Goal: Check status: Check status

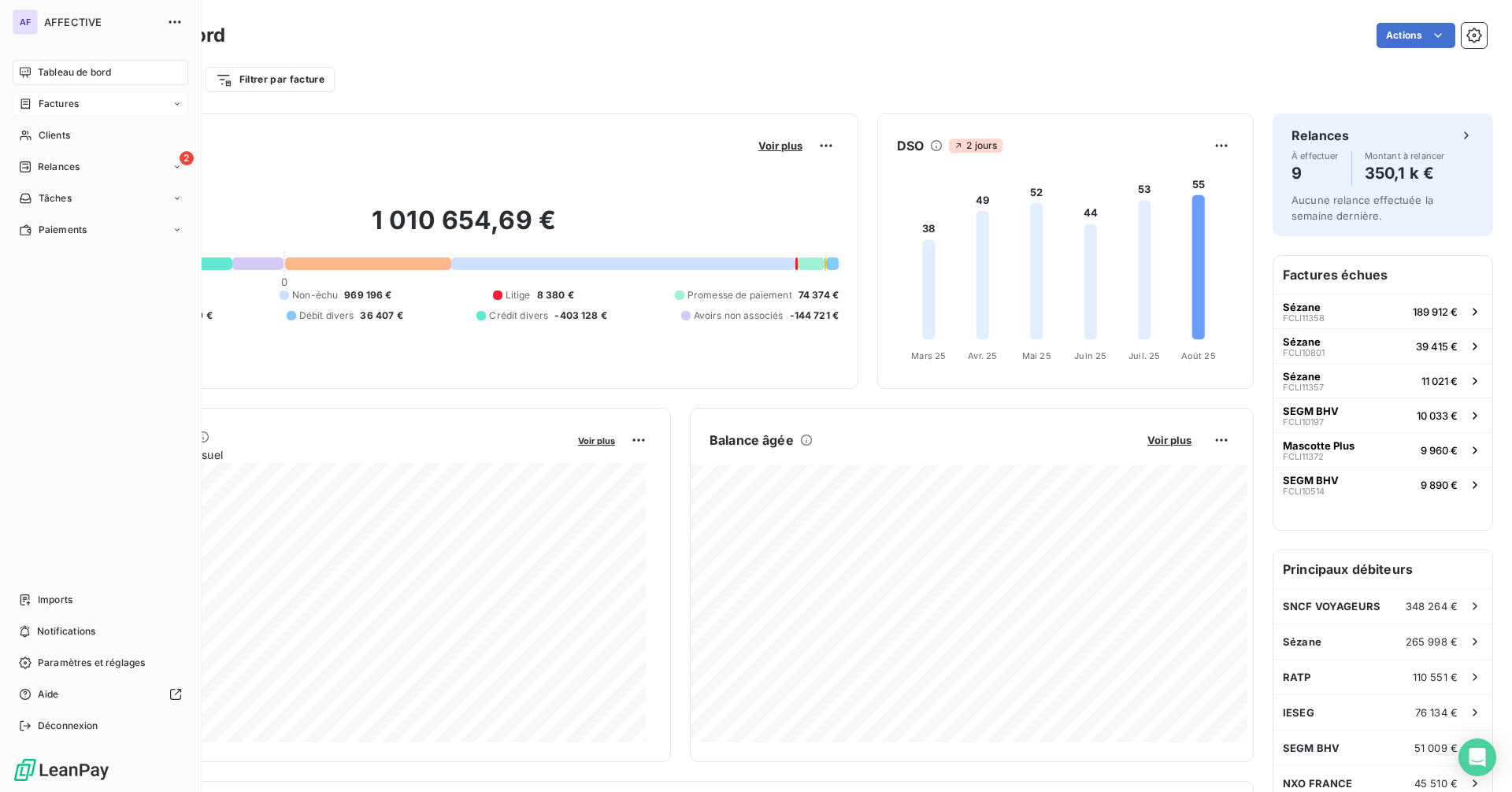
click at [81, 108] on div "Factures" at bounding box center [100, 104] width 176 height 25
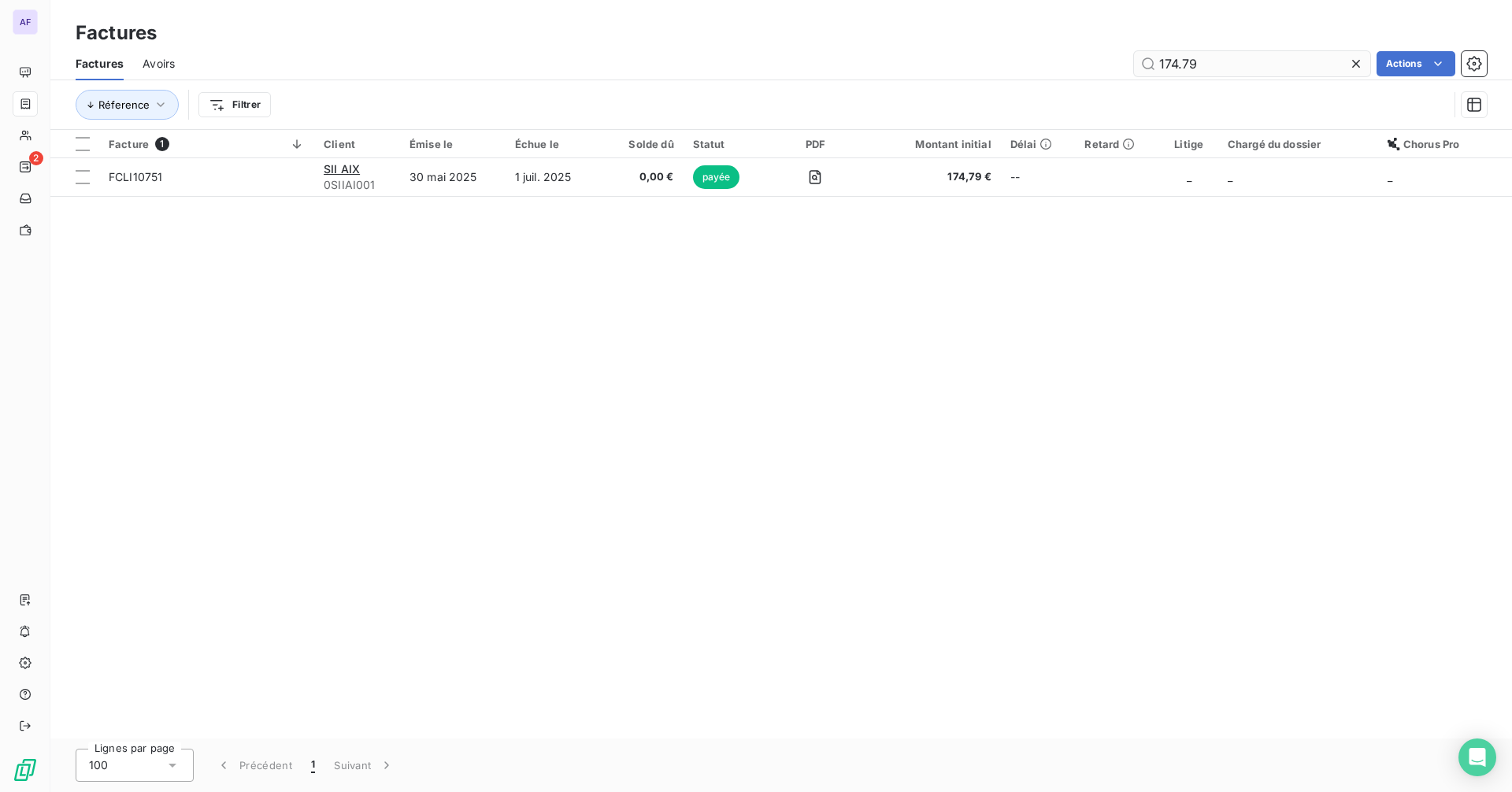
drag, startPoint x: 1200, startPoint y: 68, endPoint x: 1159, endPoint y: 71, distance: 41.1
click at [1159, 71] on input "174.79" at bounding box center [1252, 63] width 236 height 25
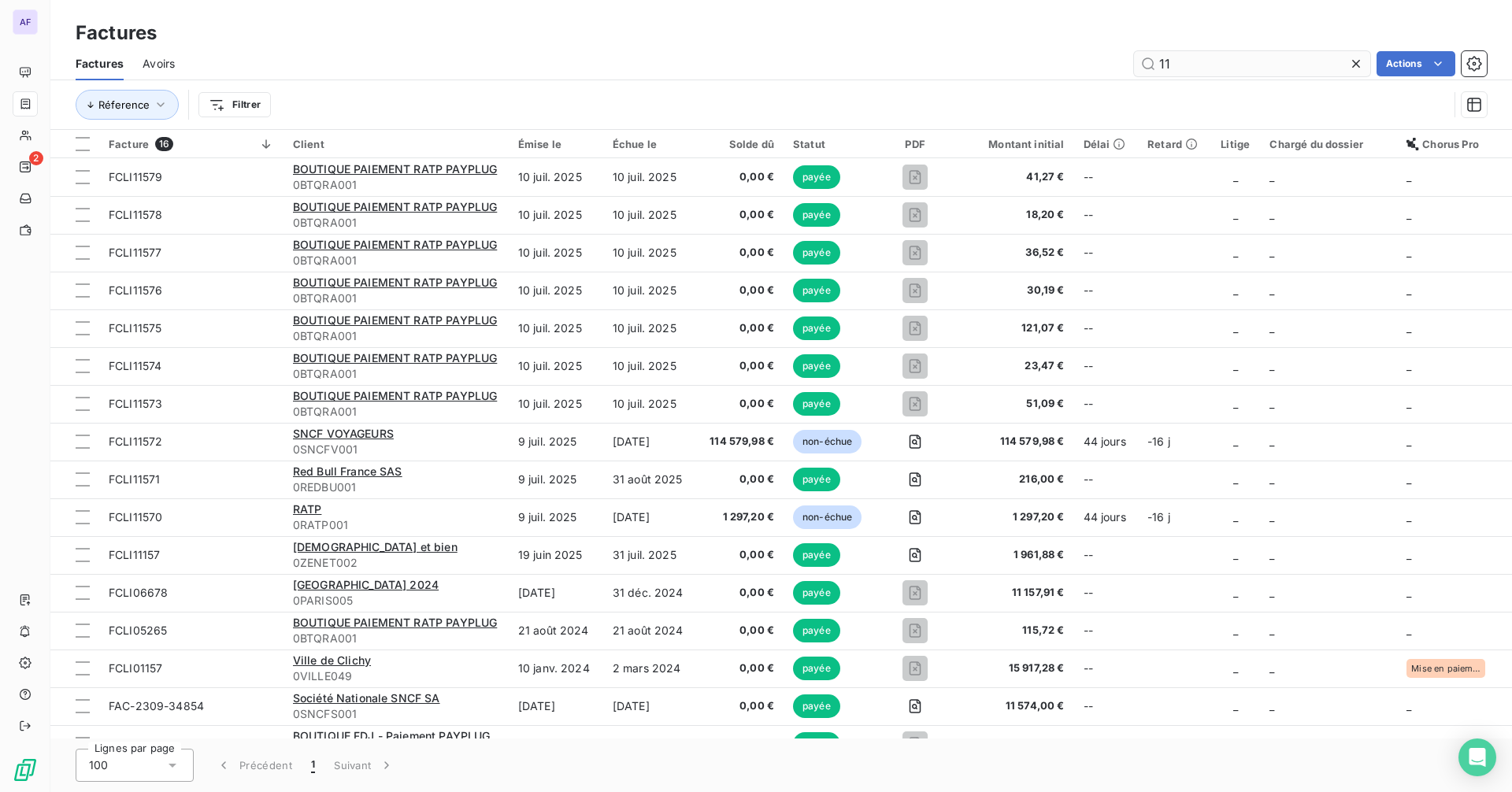
type input "1"
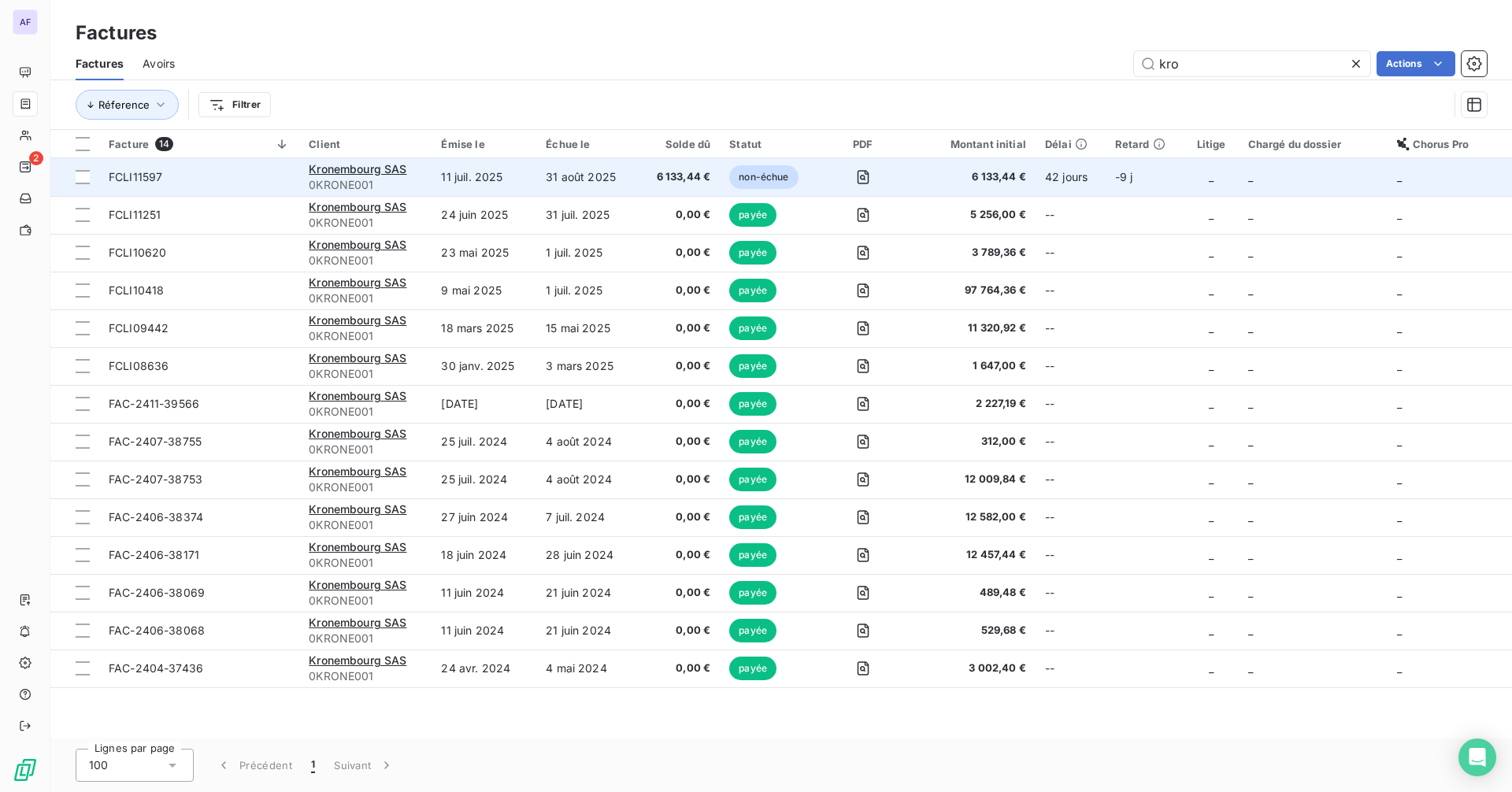
type input "kro"
click at [174, 191] on td "FCLI11597" at bounding box center [199, 177] width 200 height 38
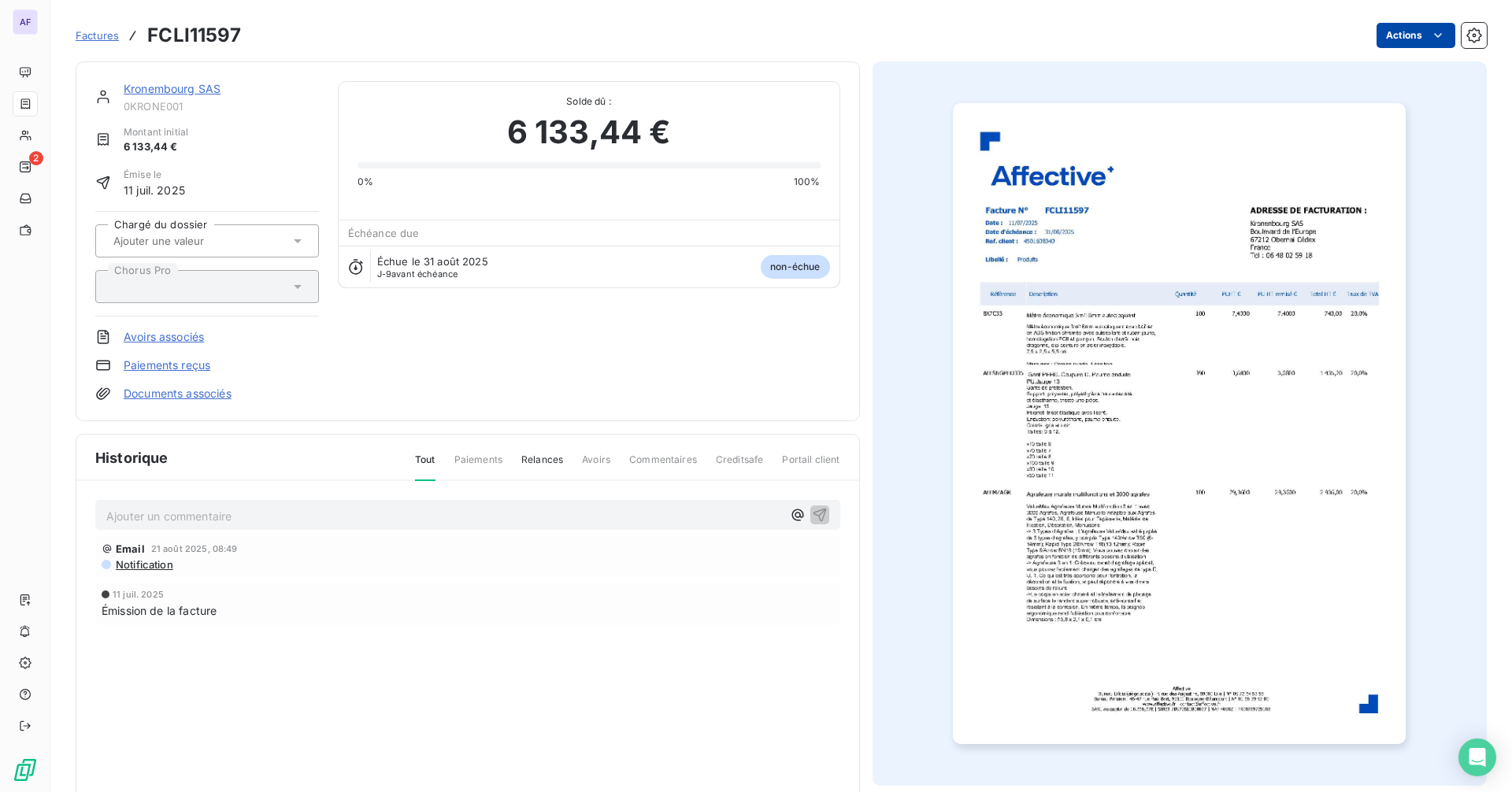
click at [1419, 23] on html "AF 2 Factures FCLI11597 Actions Kronembourg SAS 0KRONE001 Montant initial 6 133…" at bounding box center [756, 396] width 1512 height 792
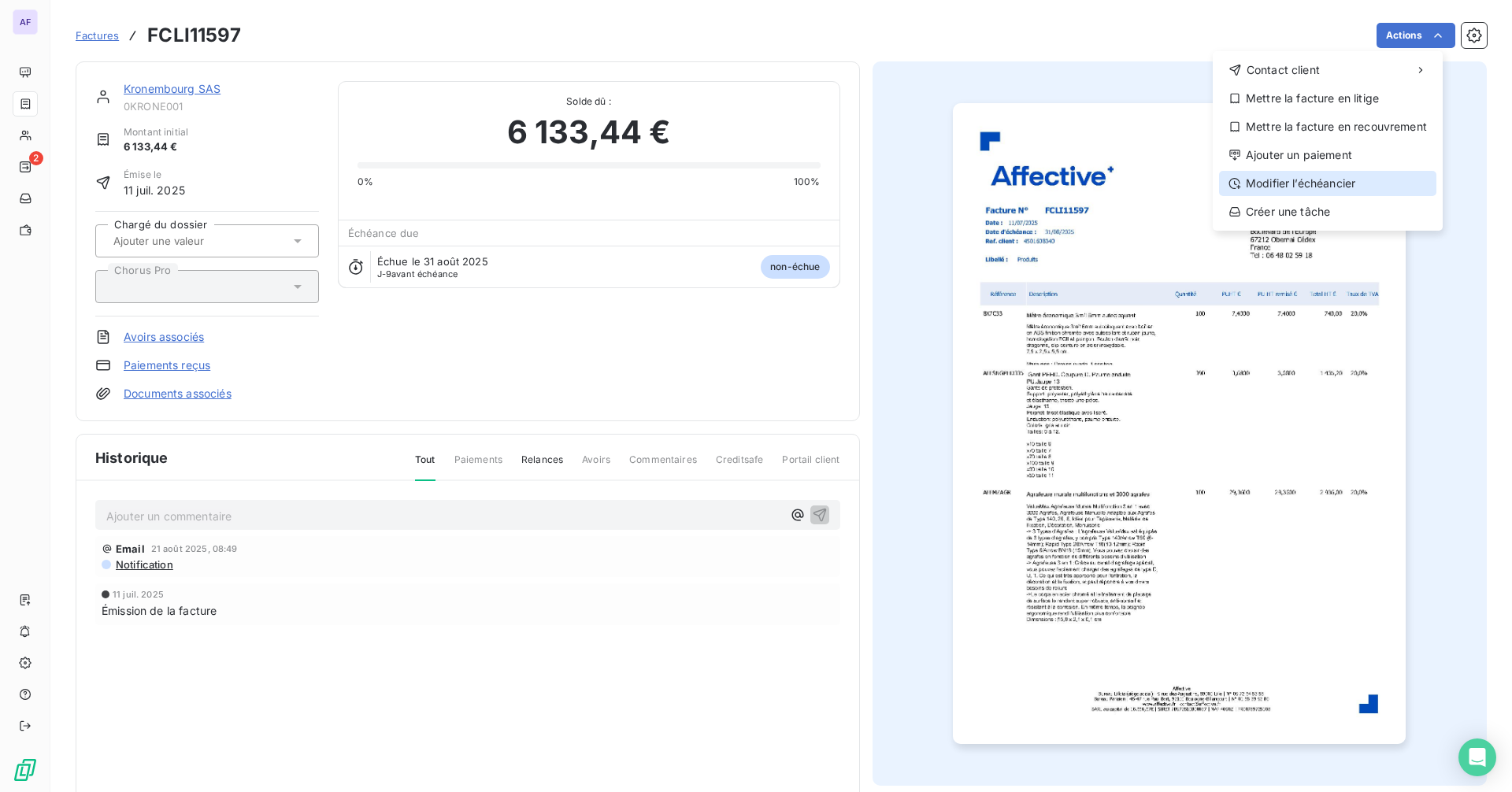
click at [1319, 192] on div "Modifier l’échéancier" at bounding box center [1327, 183] width 217 height 25
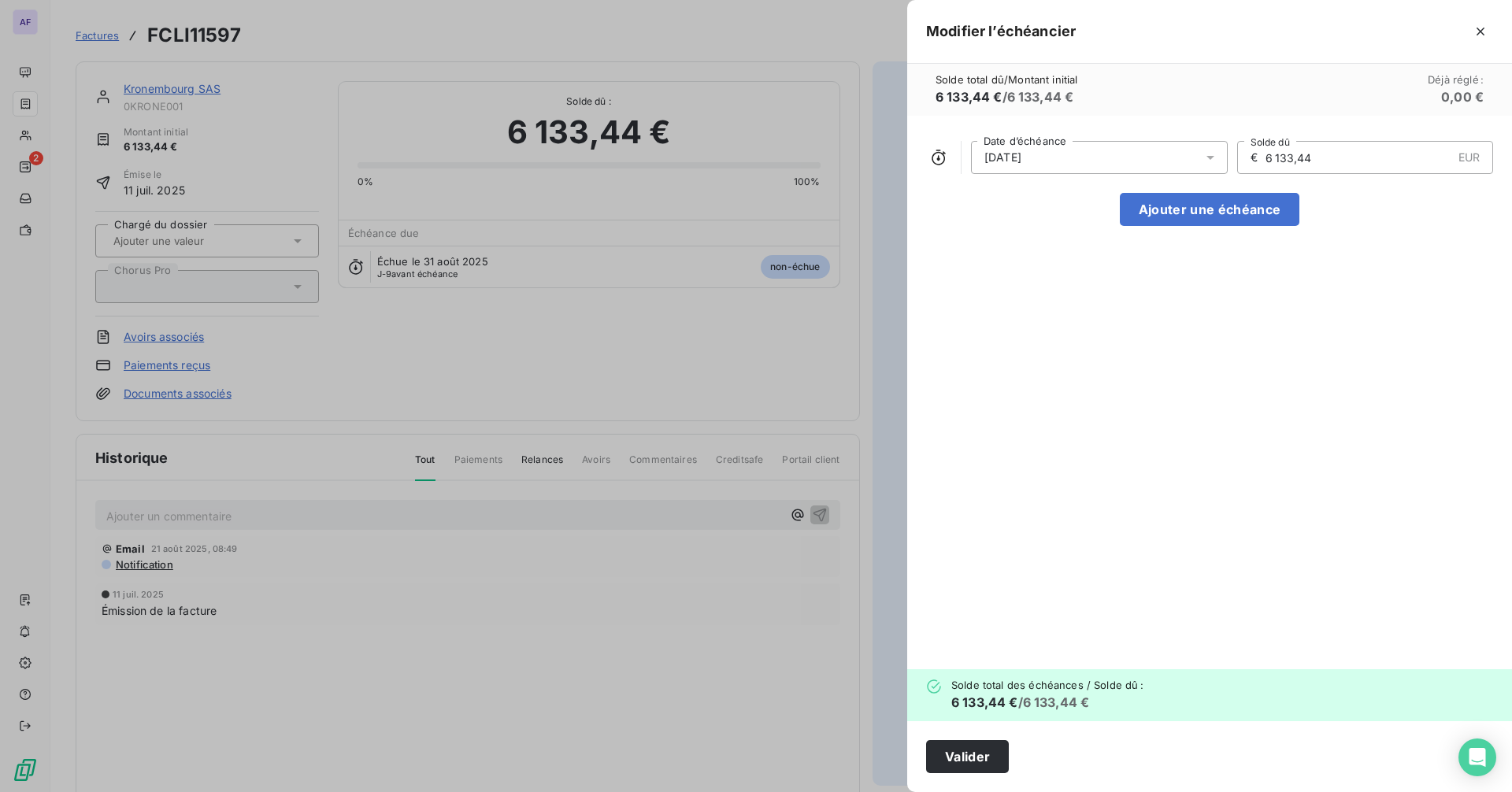
click at [1156, 163] on div "[DATE]" at bounding box center [1099, 157] width 257 height 33
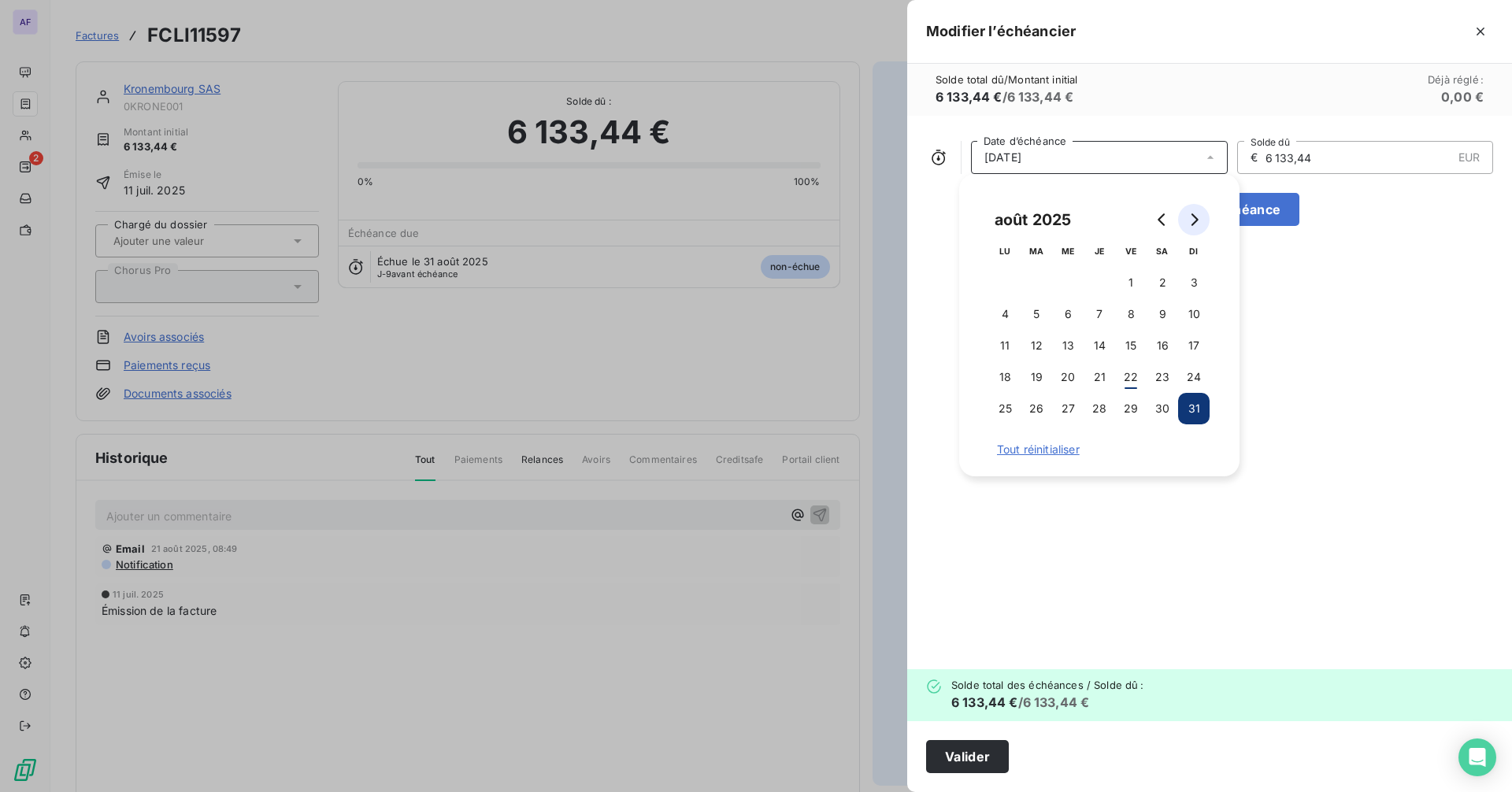
click at [1203, 221] on button "Go to next month" at bounding box center [1194, 220] width 32 height 32
click at [1013, 343] on button "15" at bounding box center [1005, 345] width 32 height 32
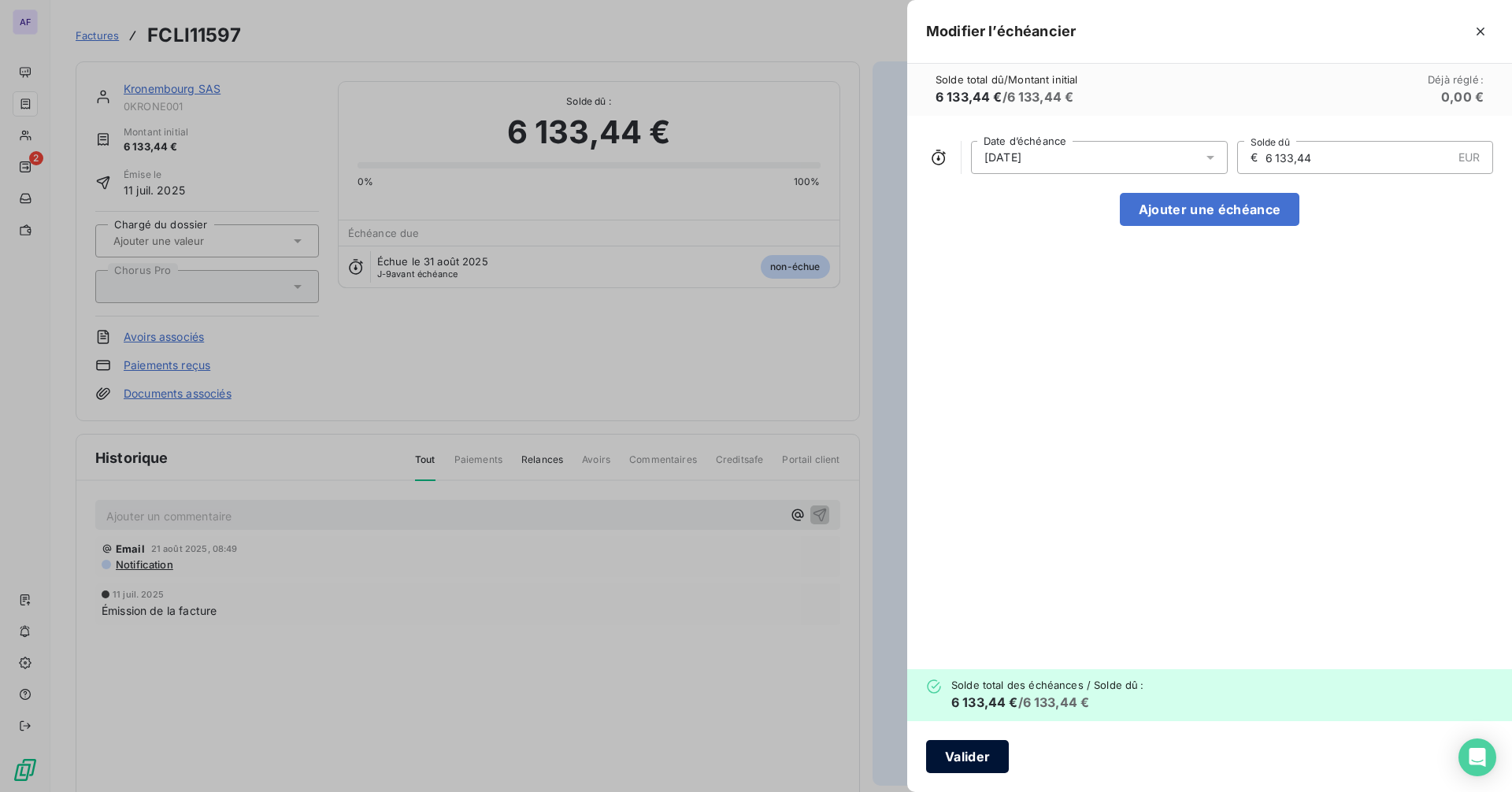
click at [971, 761] on button "Valider" at bounding box center [967, 757] width 83 height 33
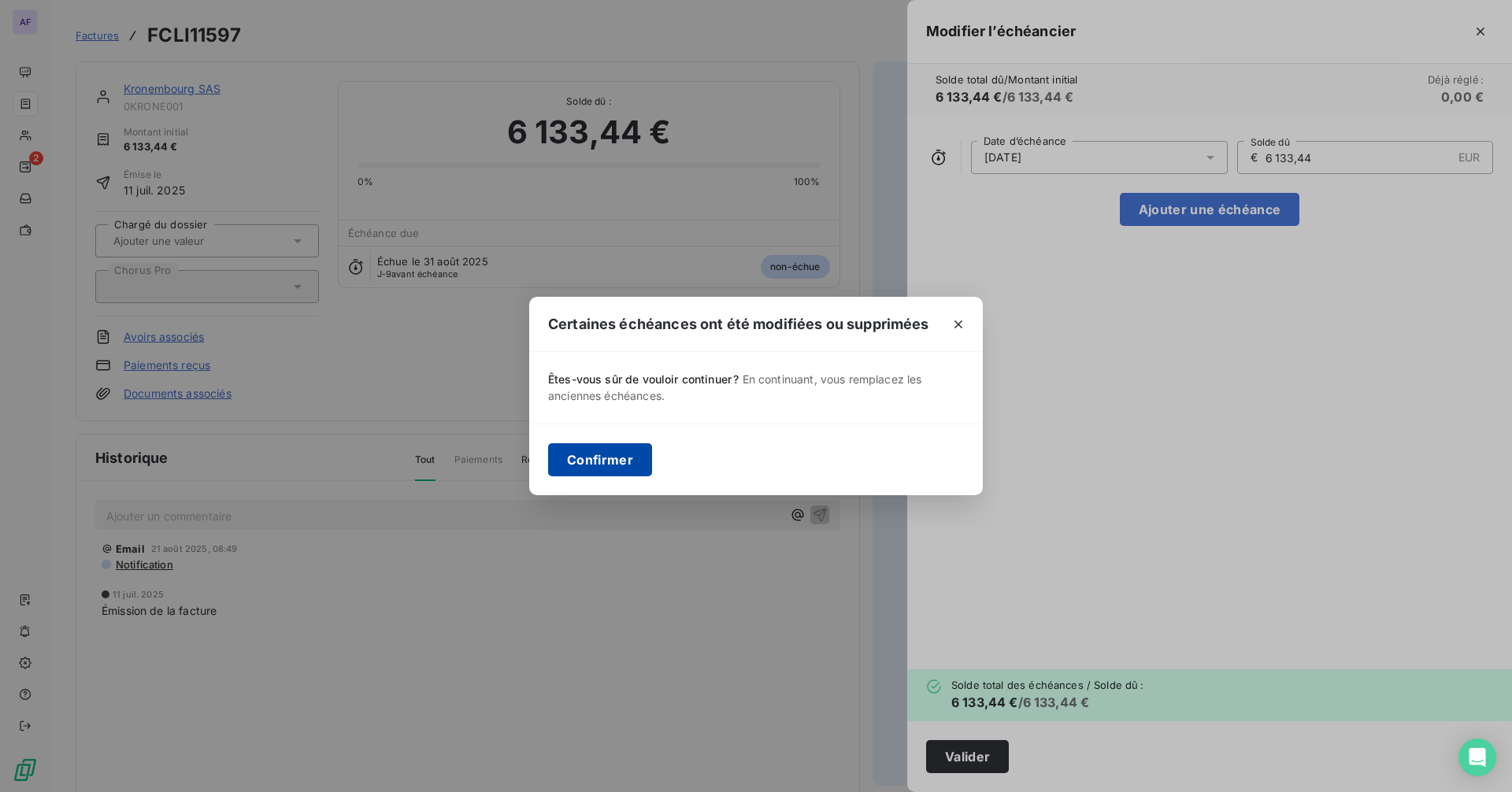
click at [604, 466] on button "Confirmer" at bounding box center [600, 460] width 104 height 33
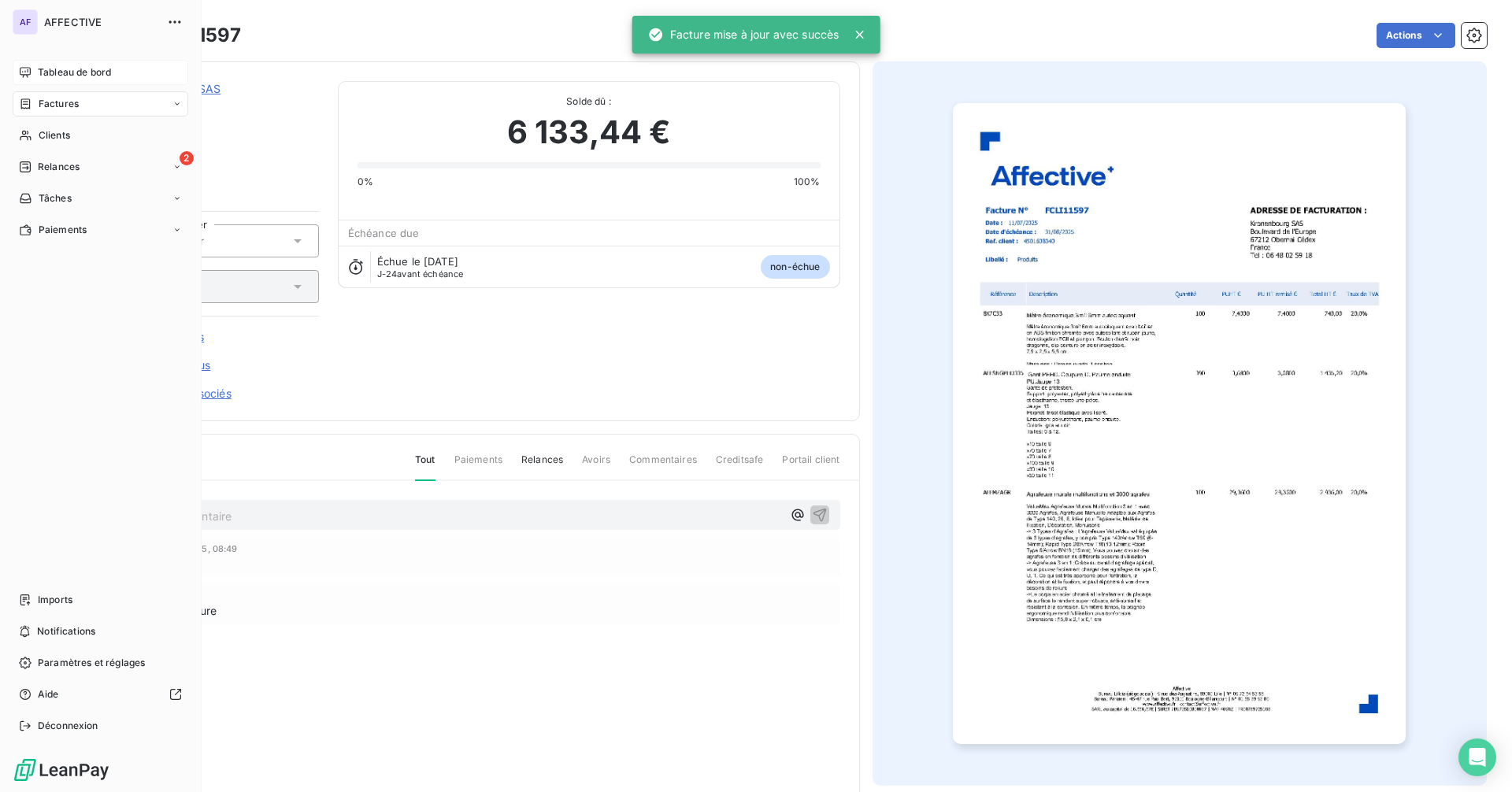
click at [43, 73] on span "Tableau de bord" at bounding box center [74, 72] width 73 height 14
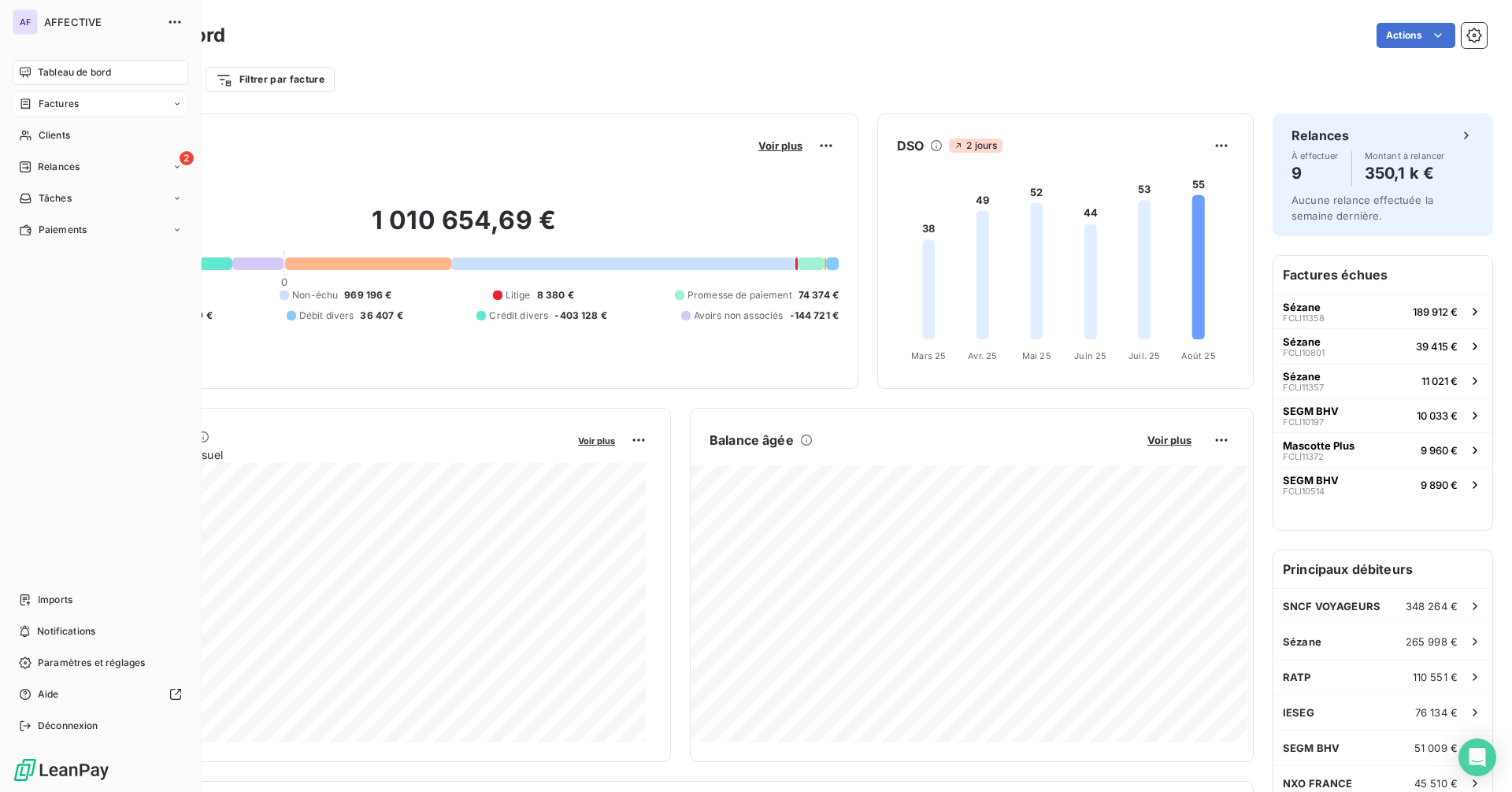
click at [26, 97] on div "Factures" at bounding box center [48, 104] width 60 height 14
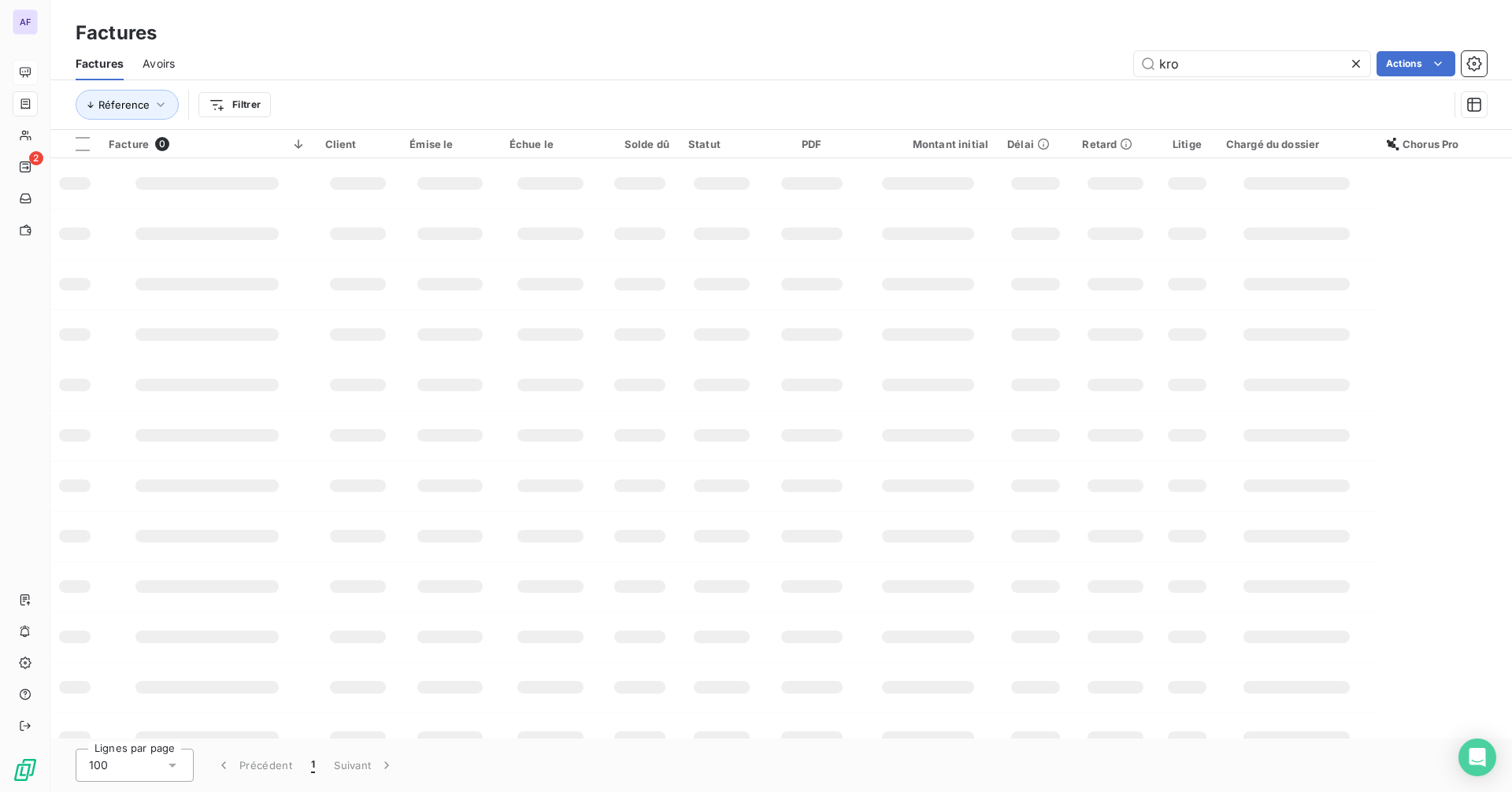
drag, startPoint x: 1187, startPoint y: 71, endPoint x: 1135, endPoint y: 77, distance: 52.3
click at [1135, 77] on div "Factures Avoirs kro Actions" at bounding box center [781, 64] width 1461 height 33
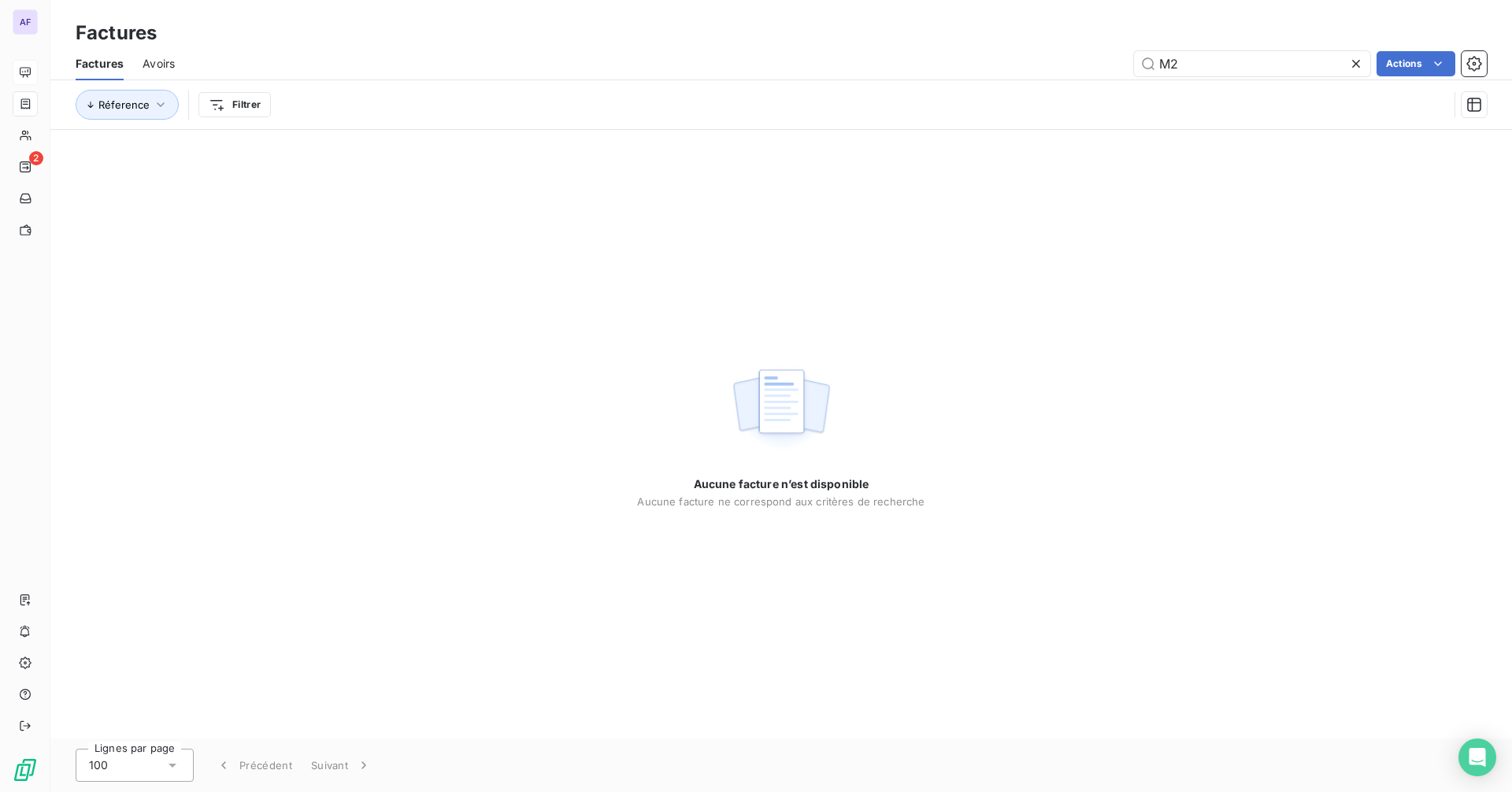
type input "M"
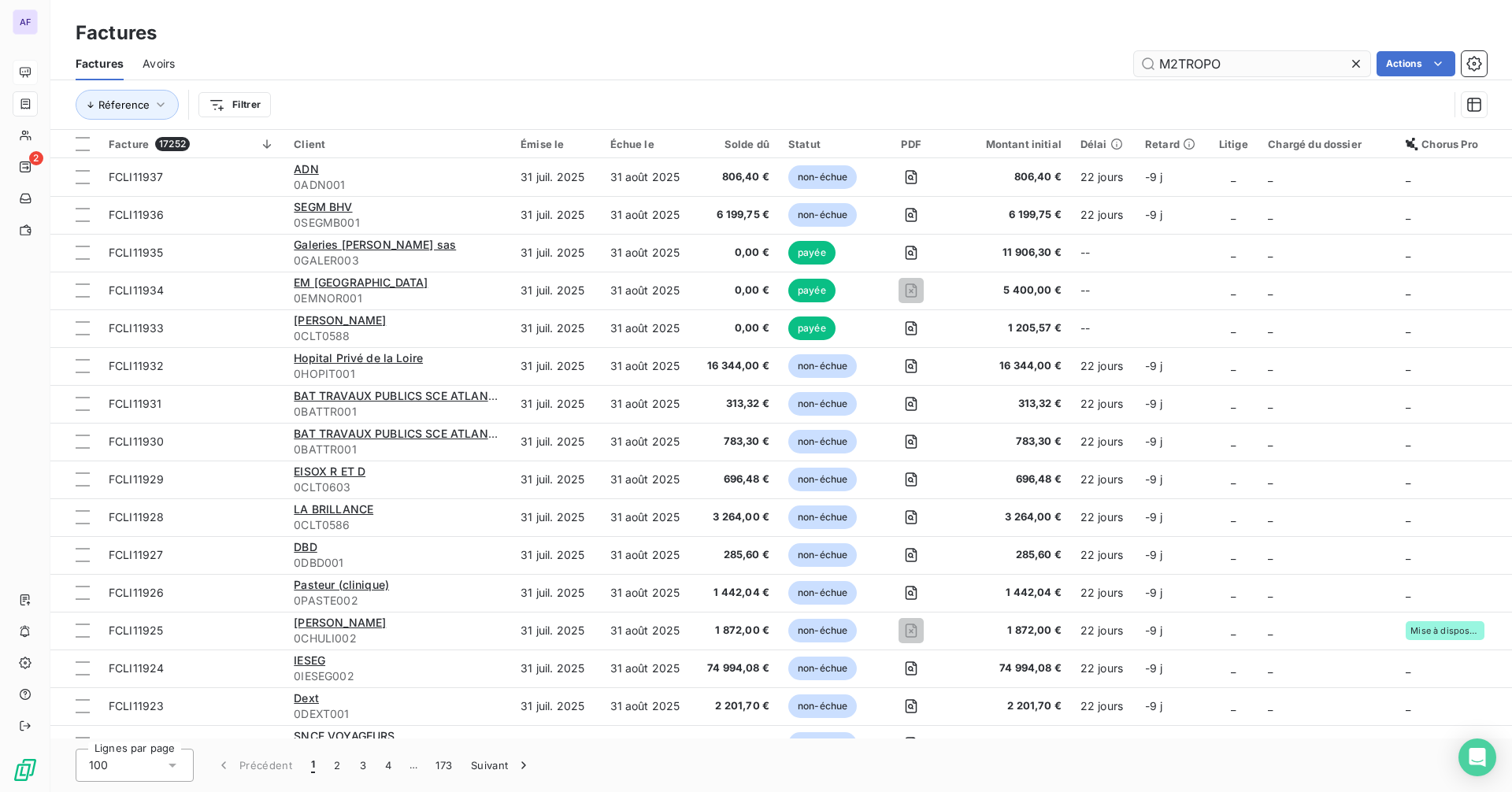
click at [1177, 59] on input "M2TROPO" at bounding box center [1252, 63] width 236 height 25
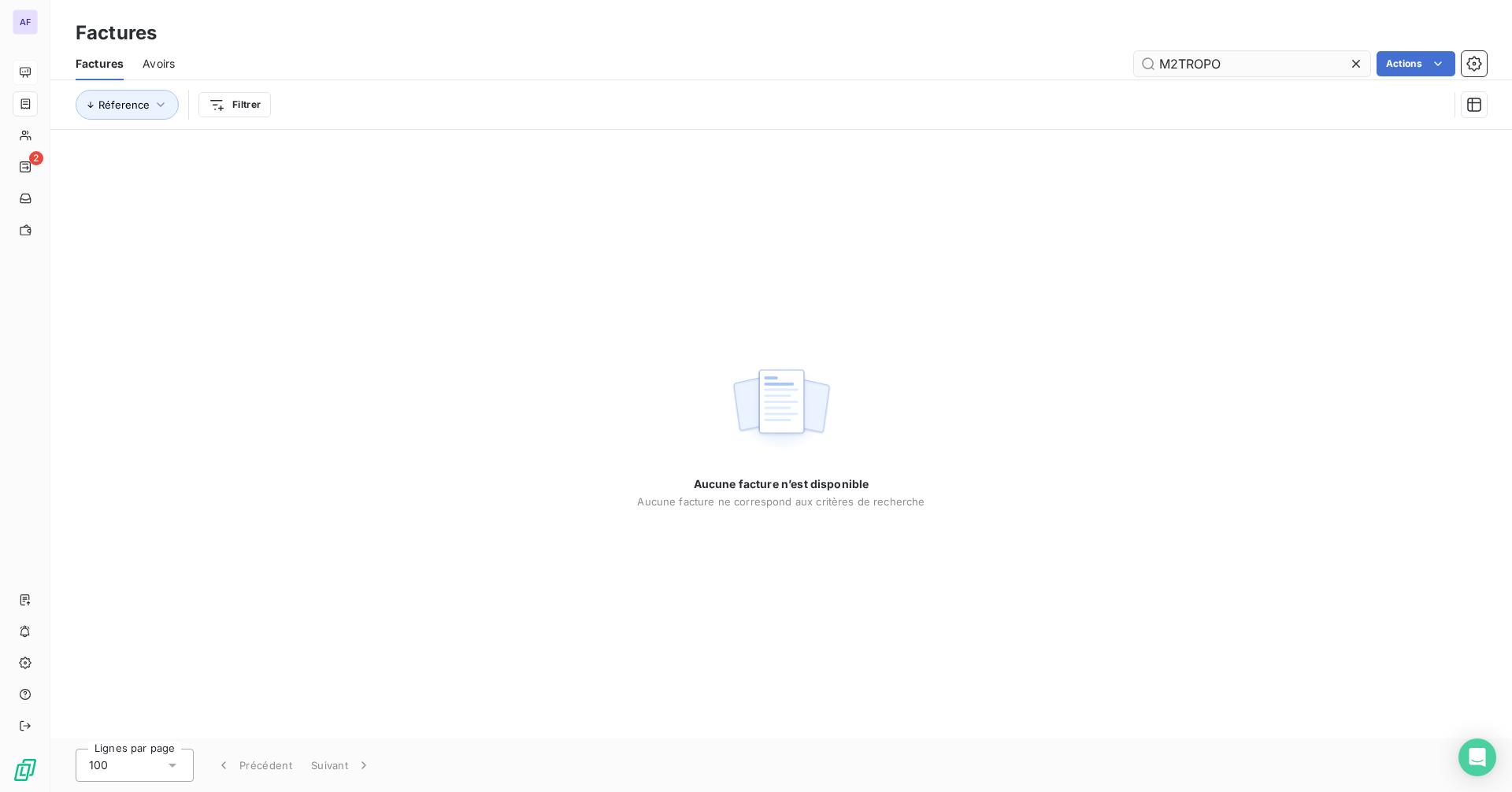
drag, startPoint x: 1247, startPoint y: 64, endPoint x: 1145, endPoint y: 69, distance: 102.1
click at [1145, 69] on input "M2TROPO" at bounding box center [1252, 63] width 236 height 25
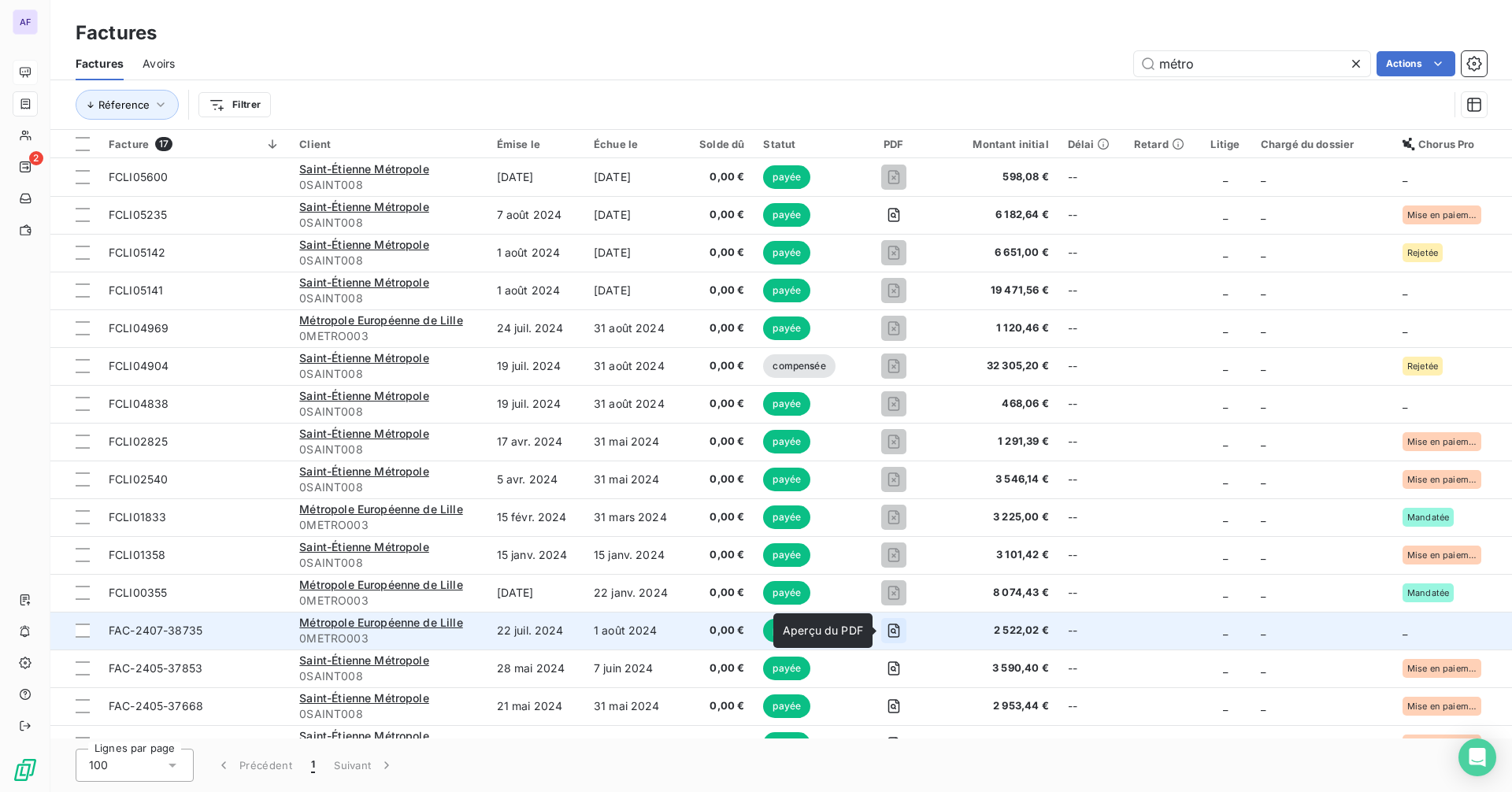
type input "métro"
click at [889, 637] on icon "button" at bounding box center [893, 630] width 11 height 14
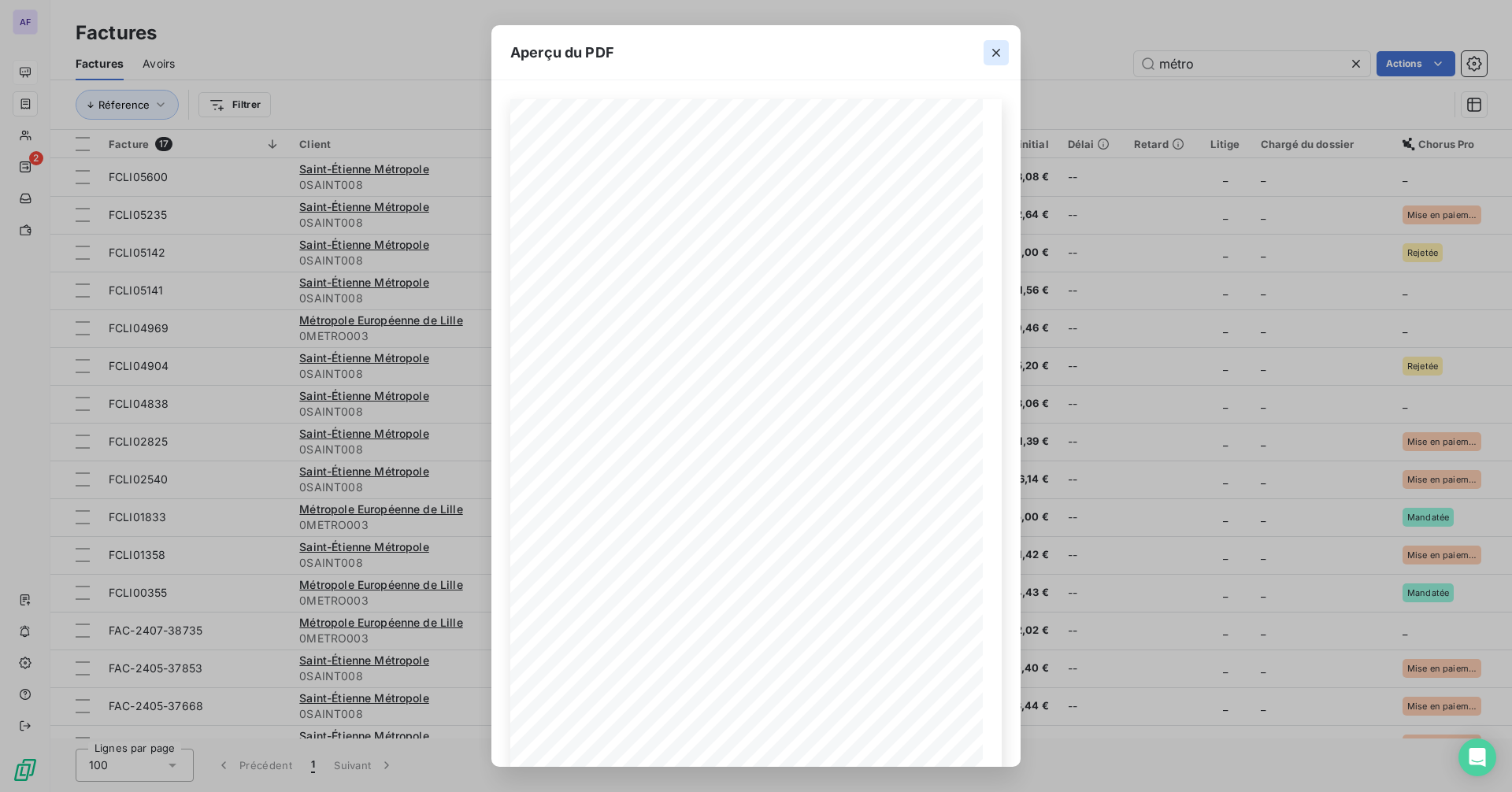
click at [991, 56] on icon "button" at bounding box center [996, 53] width 16 height 16
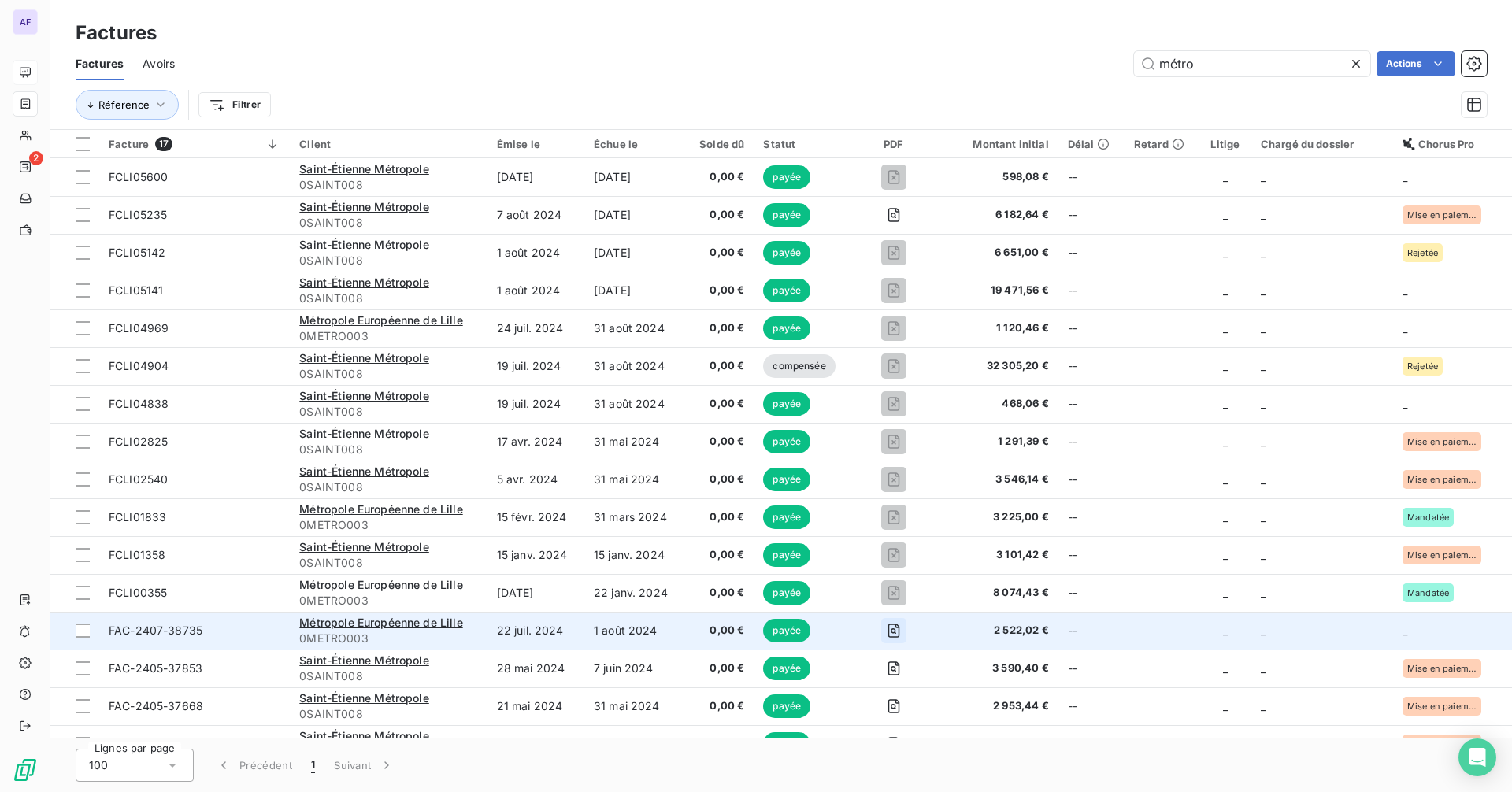
click at [896, 628] on icon "button" at bounding box center [893, 630] width 11 height 14
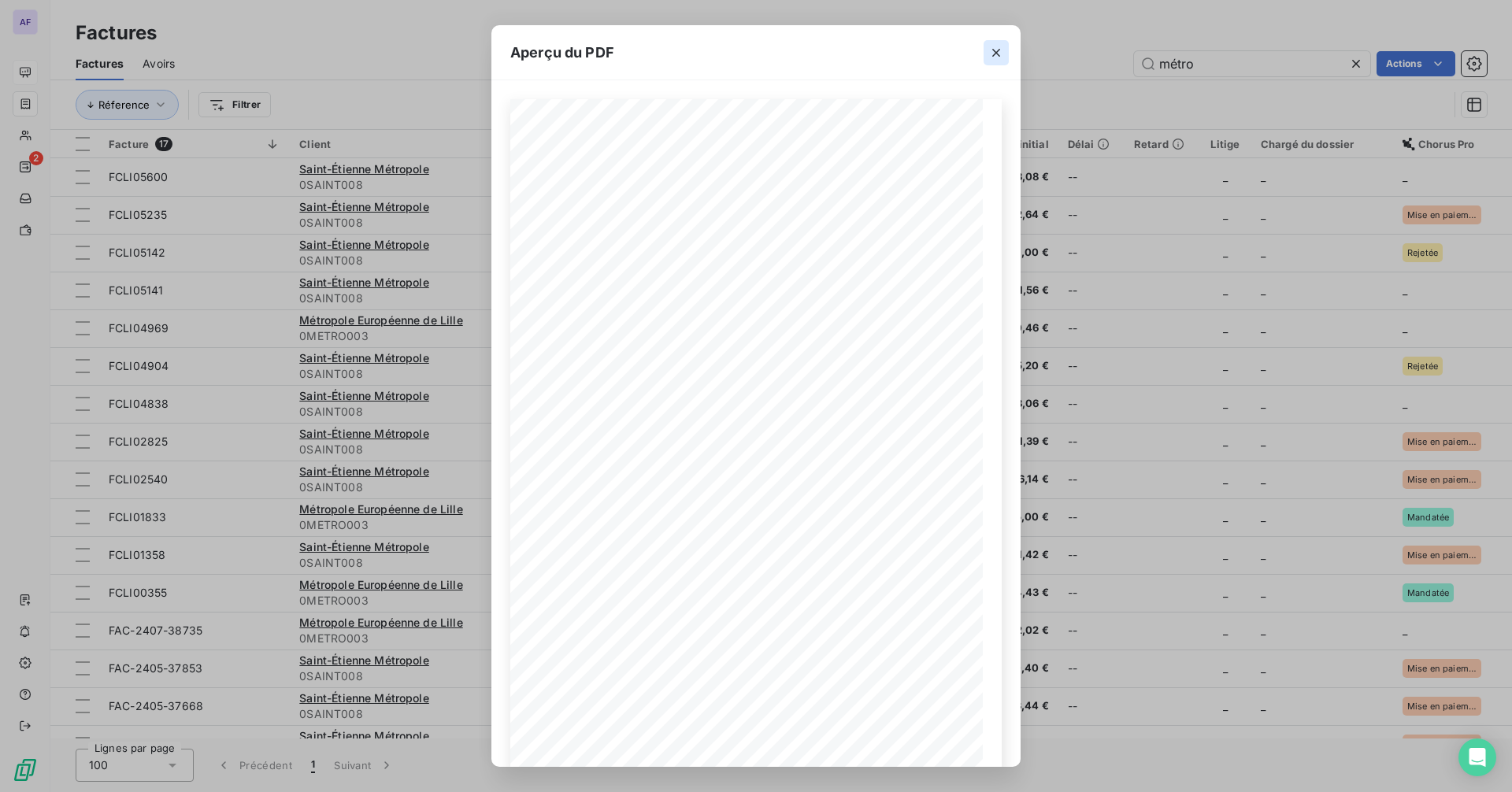
click at [995, 47] on icon "button" at bounding box center [996, 53] width 16 height 16
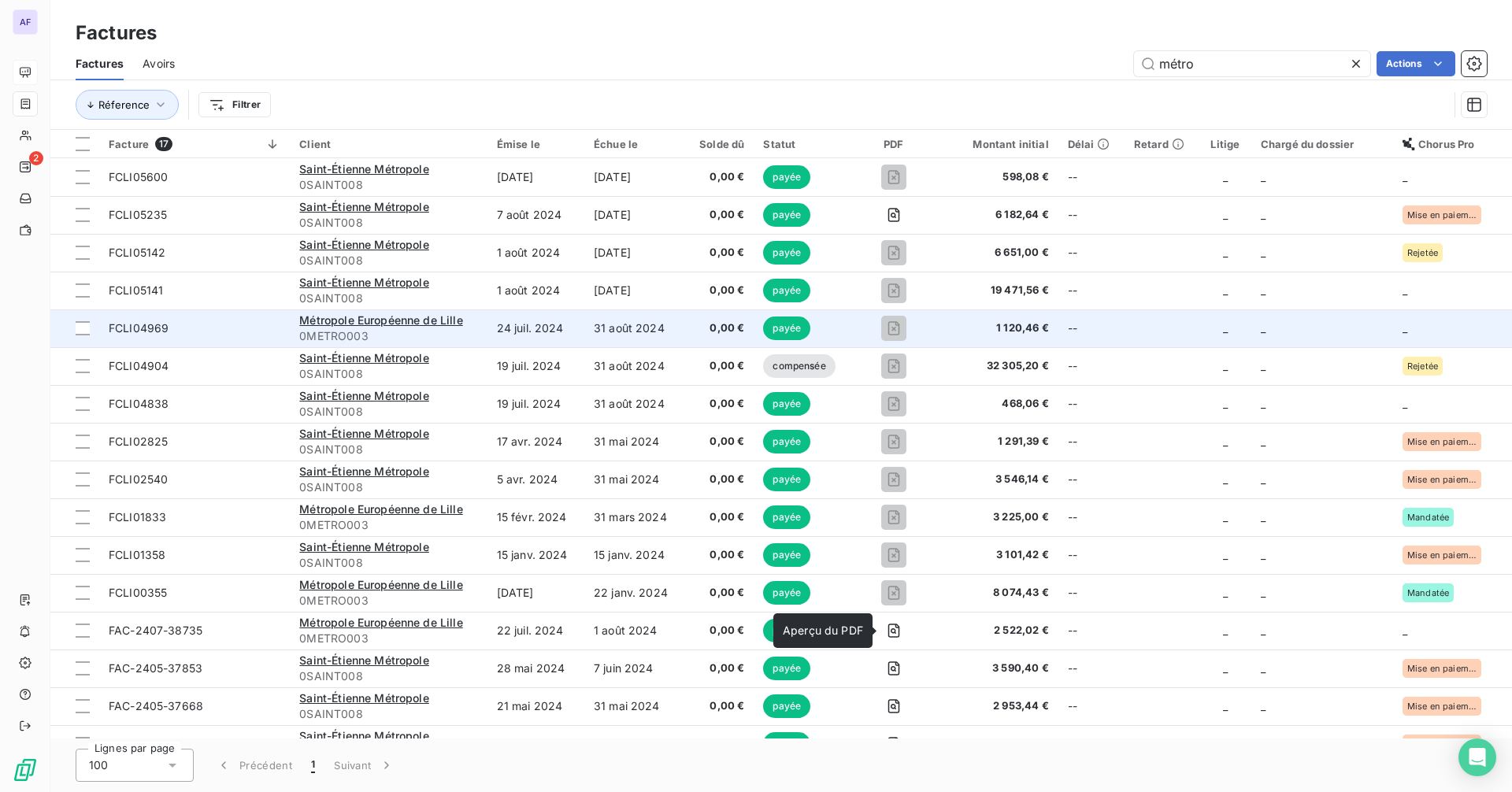
click at [539, 327] on td "24 juil. 2024" at bounding box center [535, 328] width 97 height 38
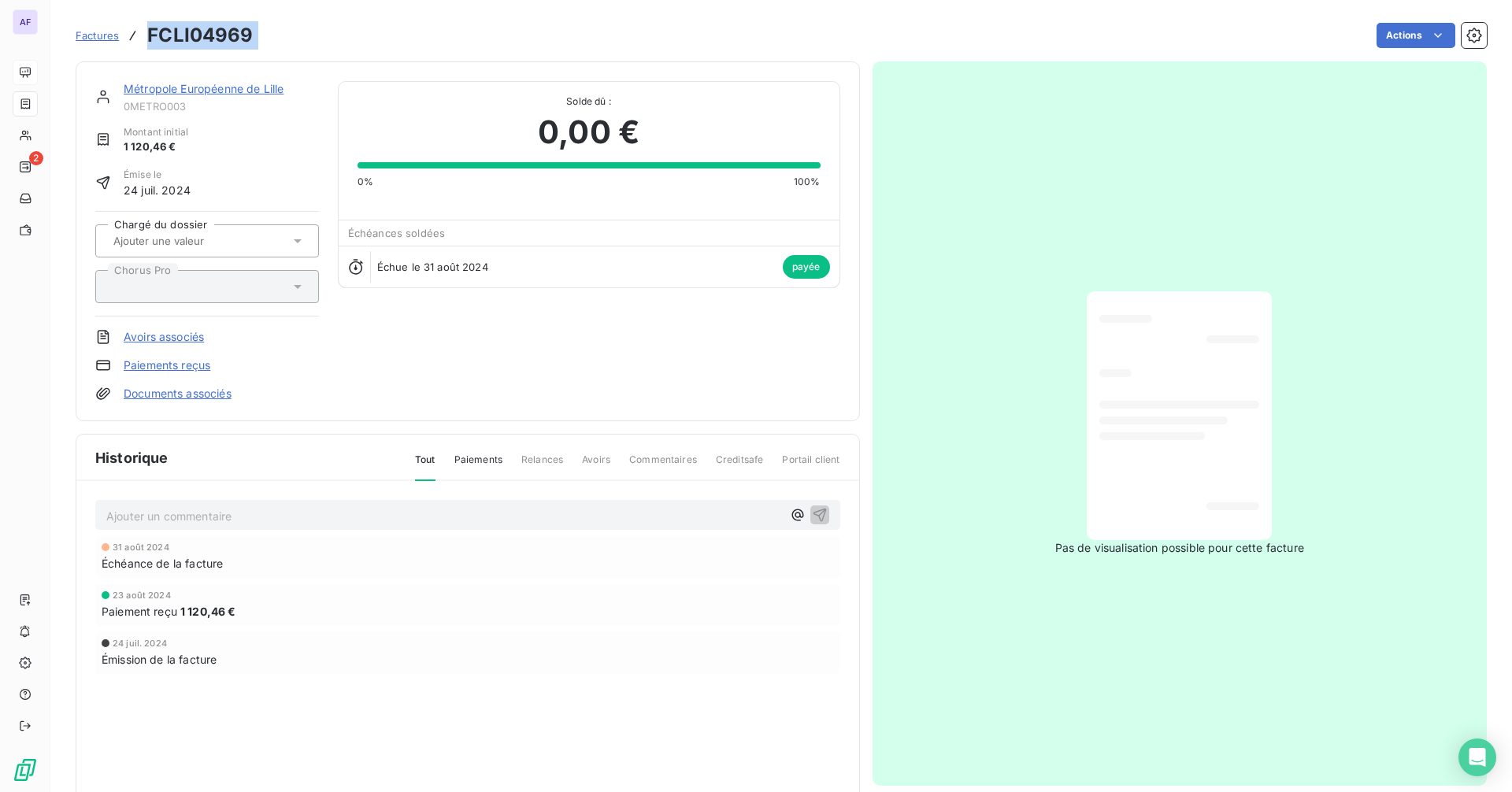
drag, startPoint x: 263, startPoint y: 38, endPoint x: 147, endPoint y: 34, distance: 116.1
click at [147, 34] on div "Factures FCLI04969 Actions" at bounding box center [781, 35] width 1411 height 33
copy section "FCLI04969 Actions"
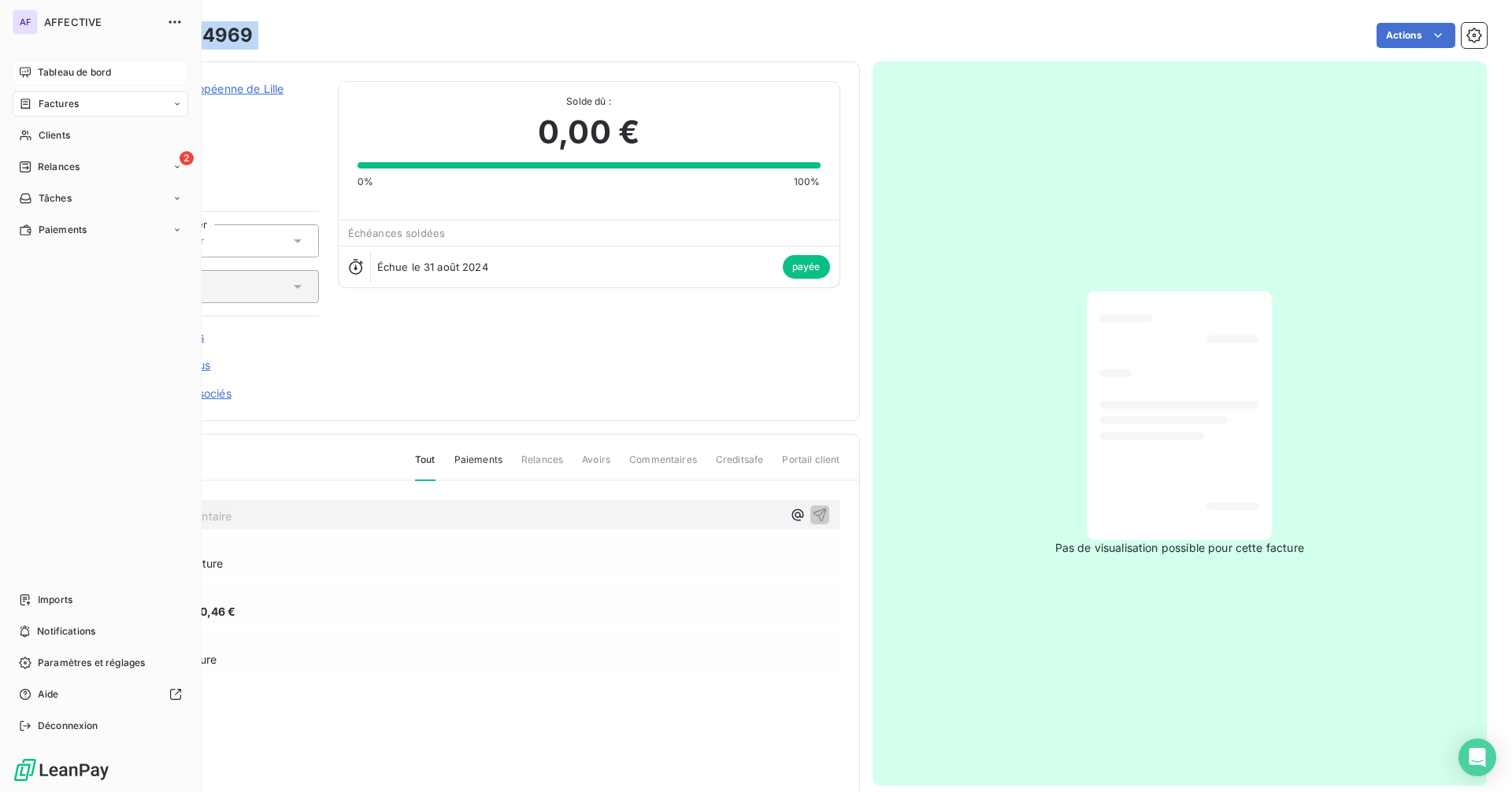
click at [40, 105] on span "Factures" at bounding box center [59, 104] width 40 height 14
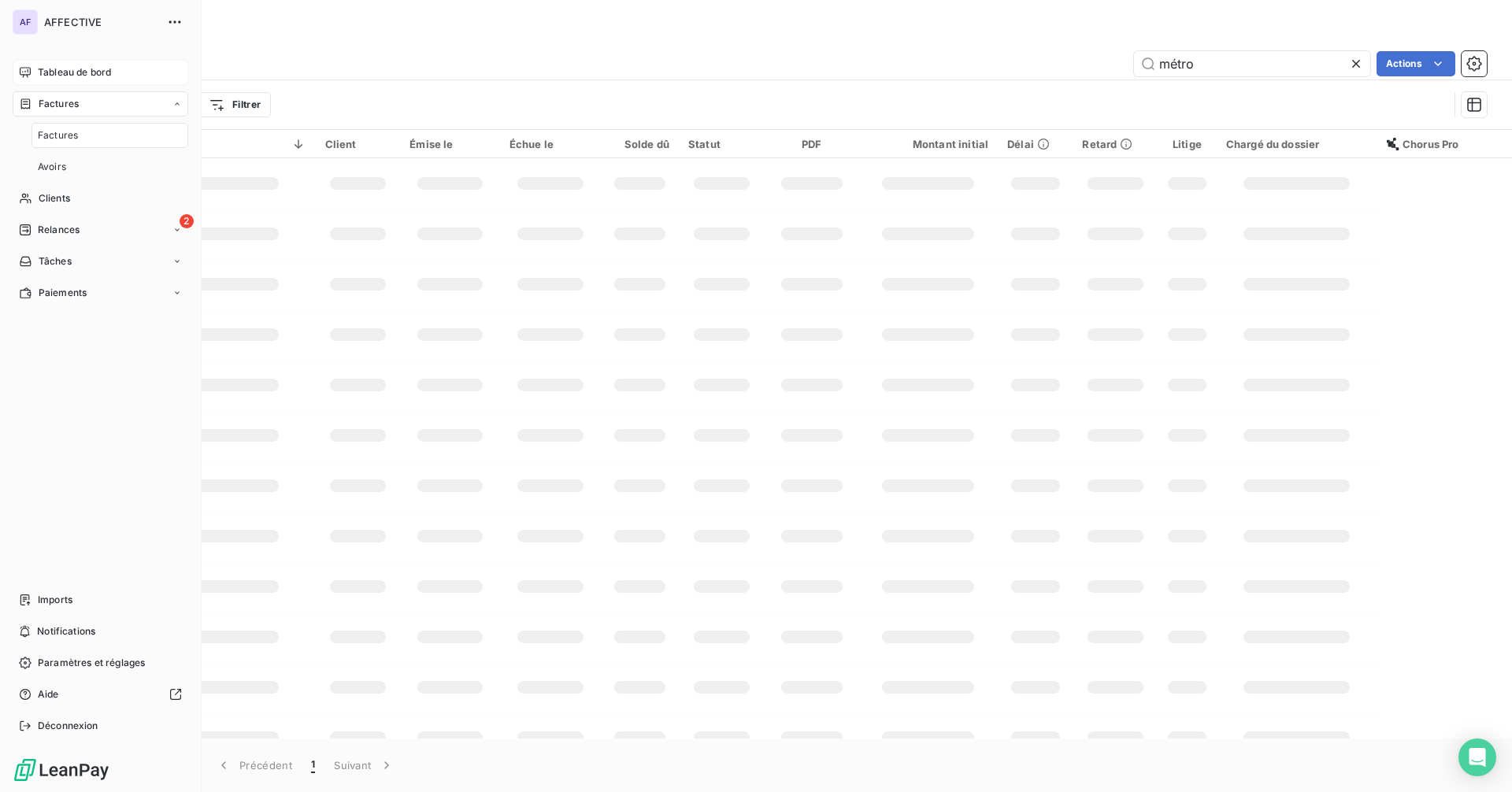
click at [57, 72] on span "Tableau de bord" at bounding box center [74, 72] width 73 height 14
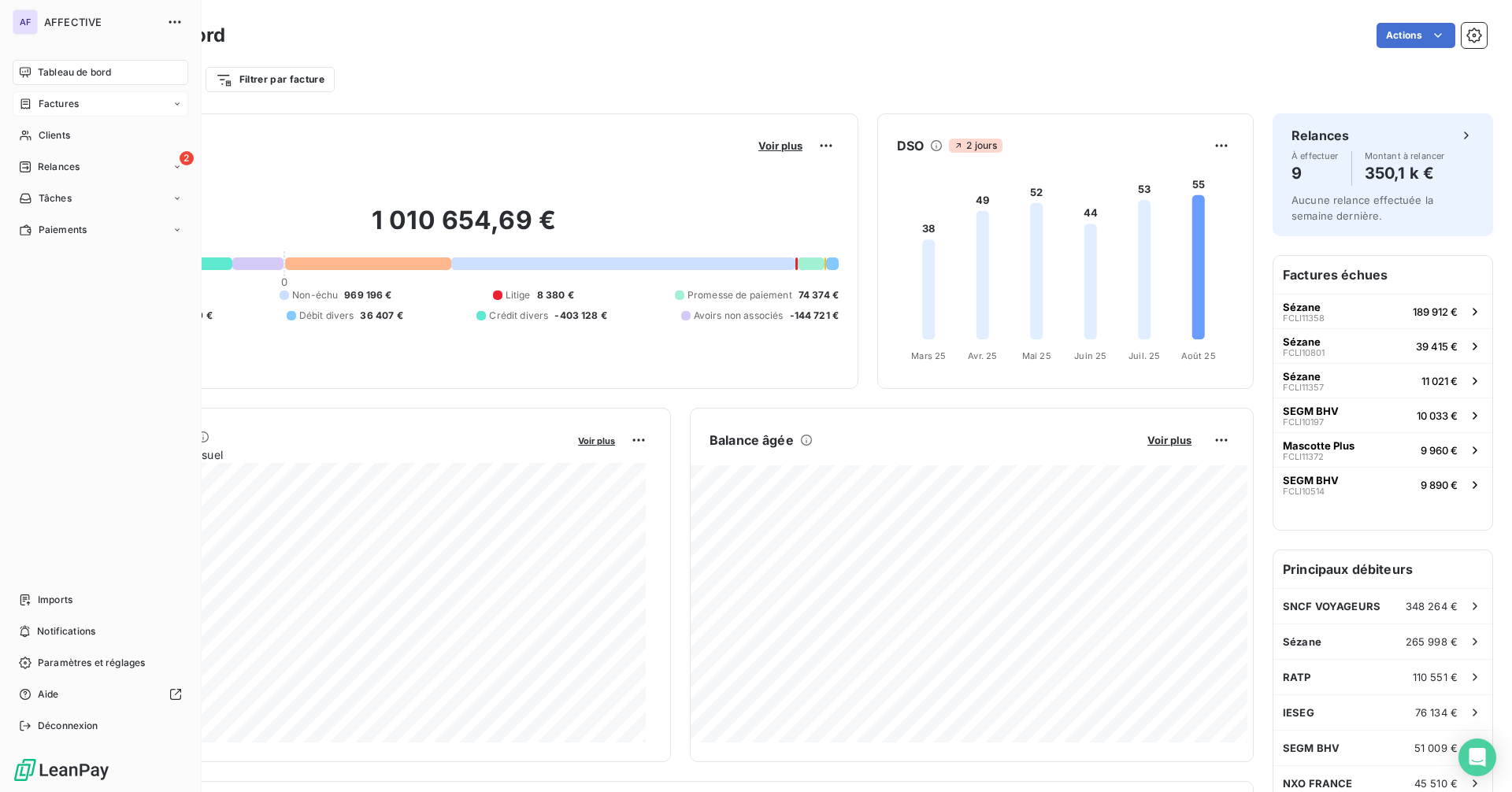
click at [62, 105] on span "Factures" at bounding box center [59, 104] width 40 height 14
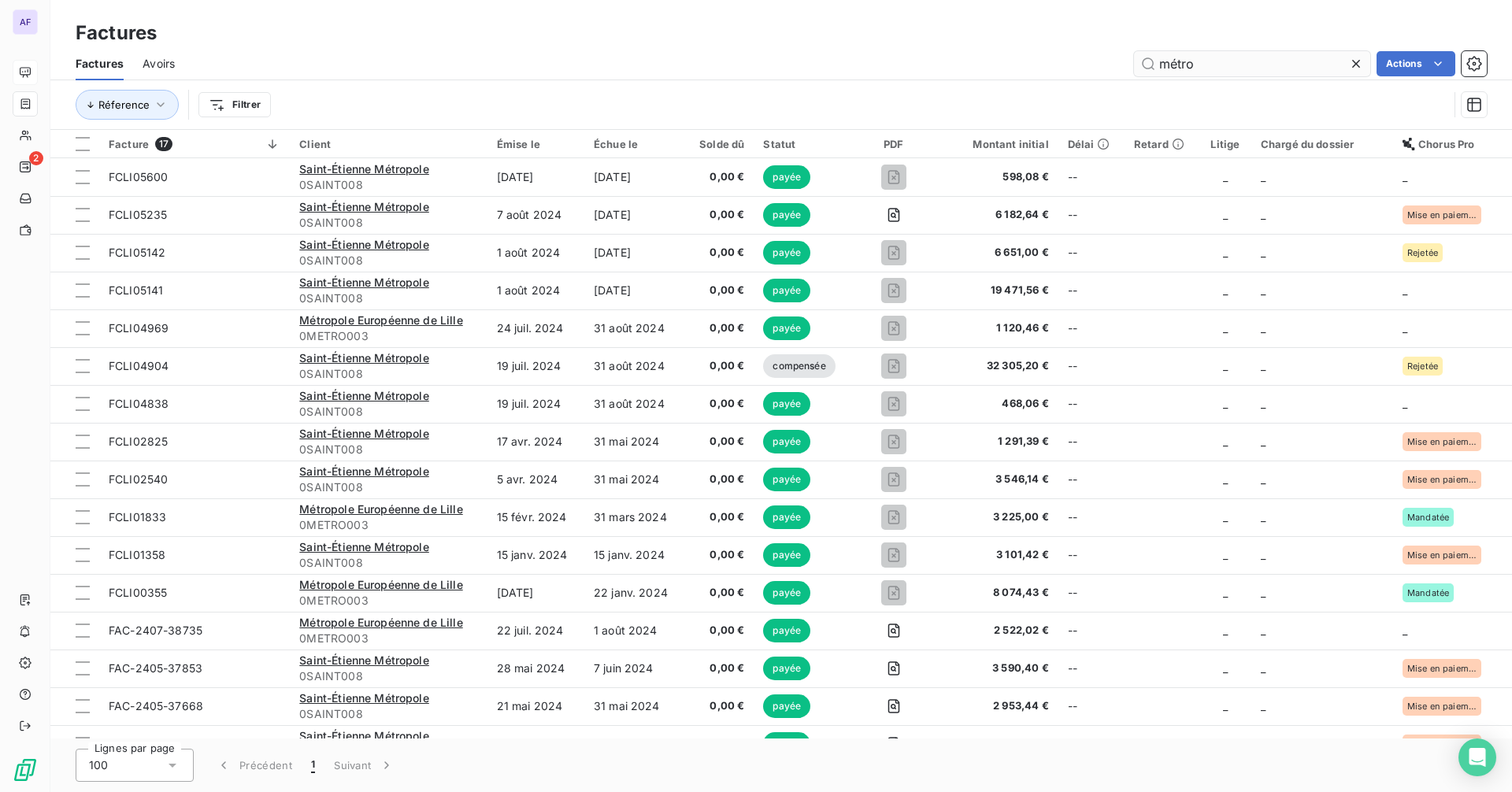
drag, startPoint x: 1199, startPoint y: 60, endPoint x: 1139, endPoint y: 64, distance: 60.1
click at [1139, 64] on input "métro" at bounding box center [1252, 63] width 236 height 25
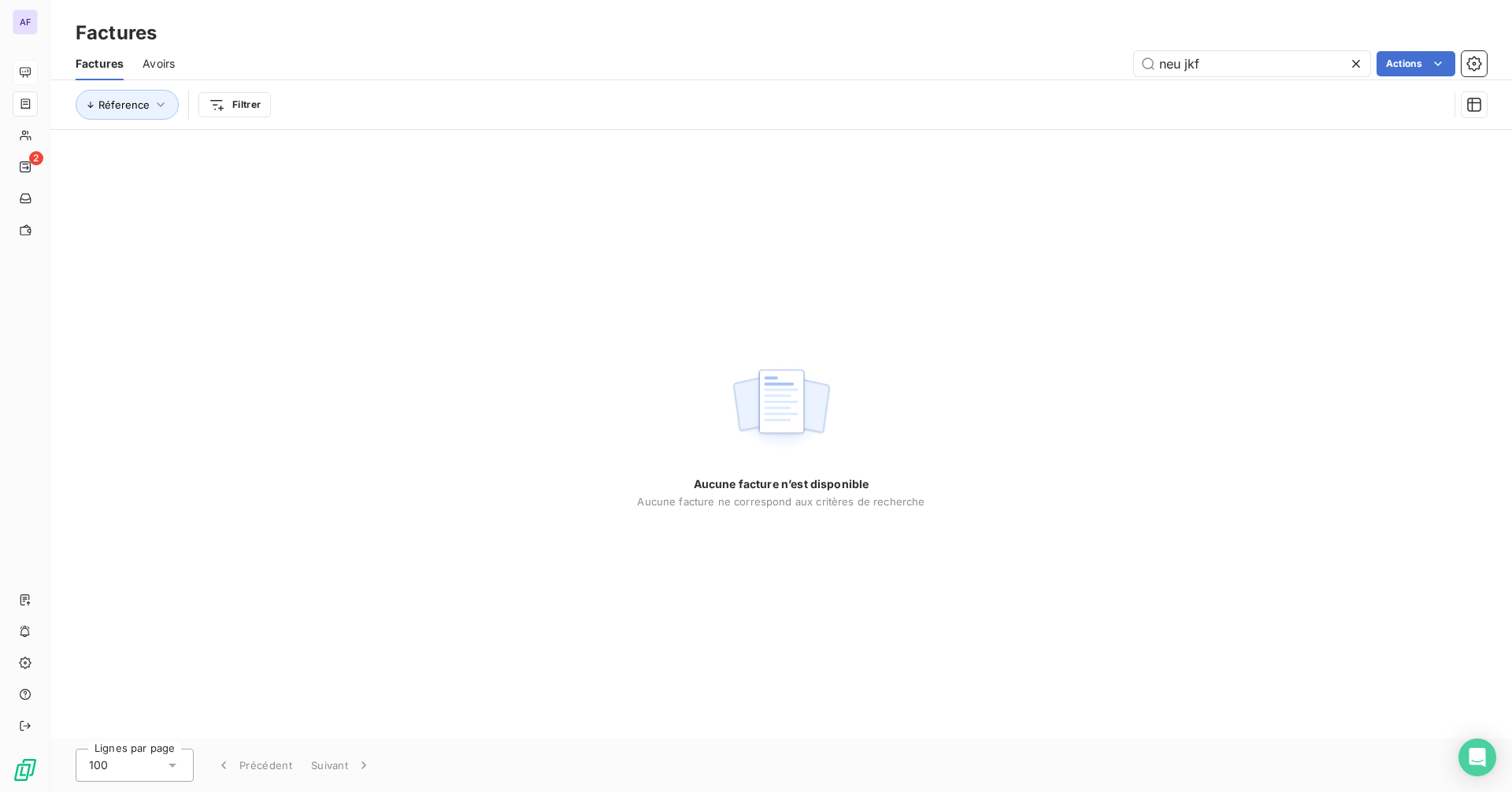
drag, startPoint x: 1182, startPoint y: 67, endPoint x: 1097, endPoint y: 67, distance: 85.0
click at [1097, 67] on div "neu jkf Actions" at bounding box center [840, 63] width 1293 height 25
type input "jkf"
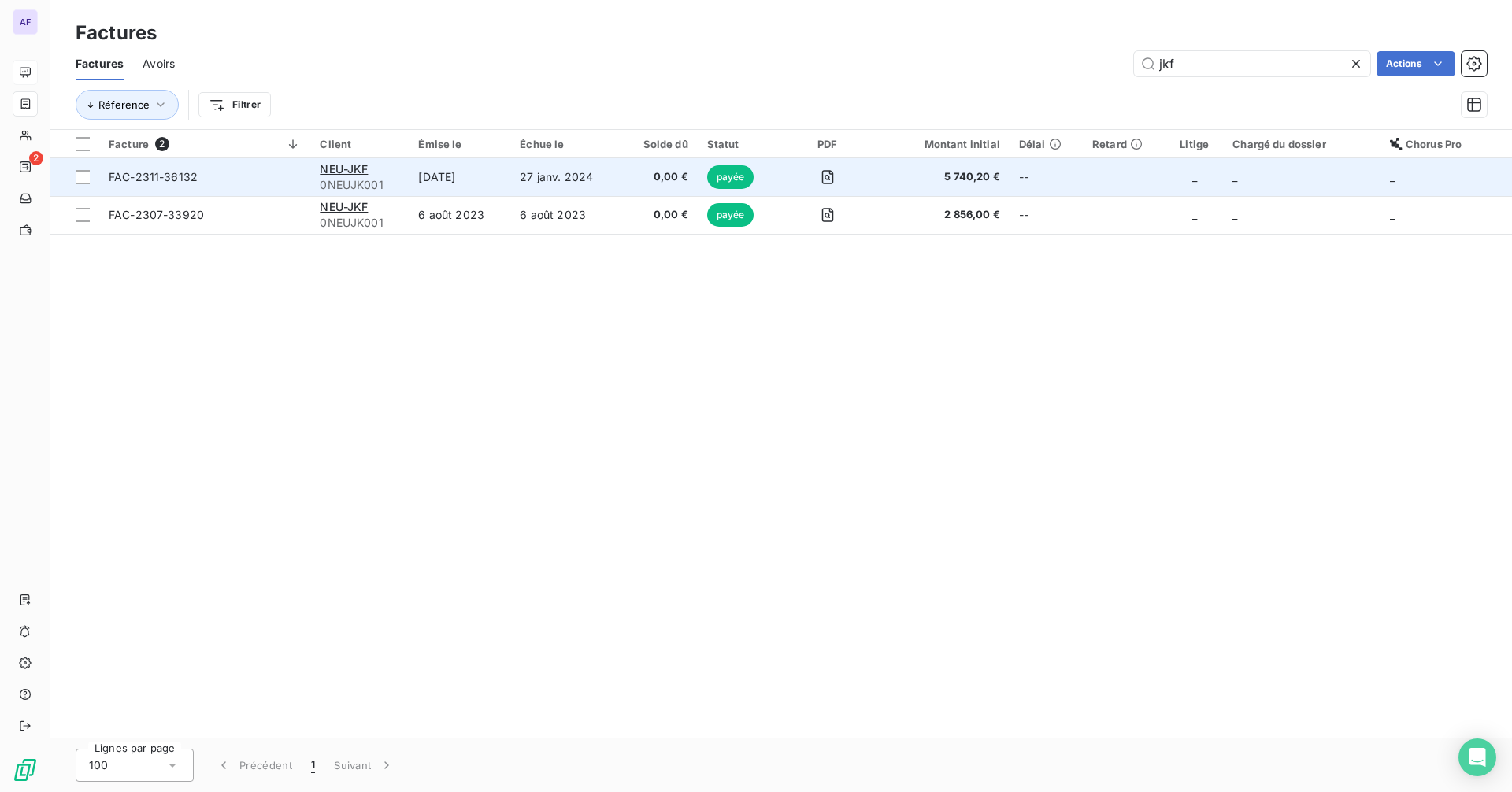
click at [359, 178] on span "0NEUJK001" at bounding box center [360, 185] width 79 height 16
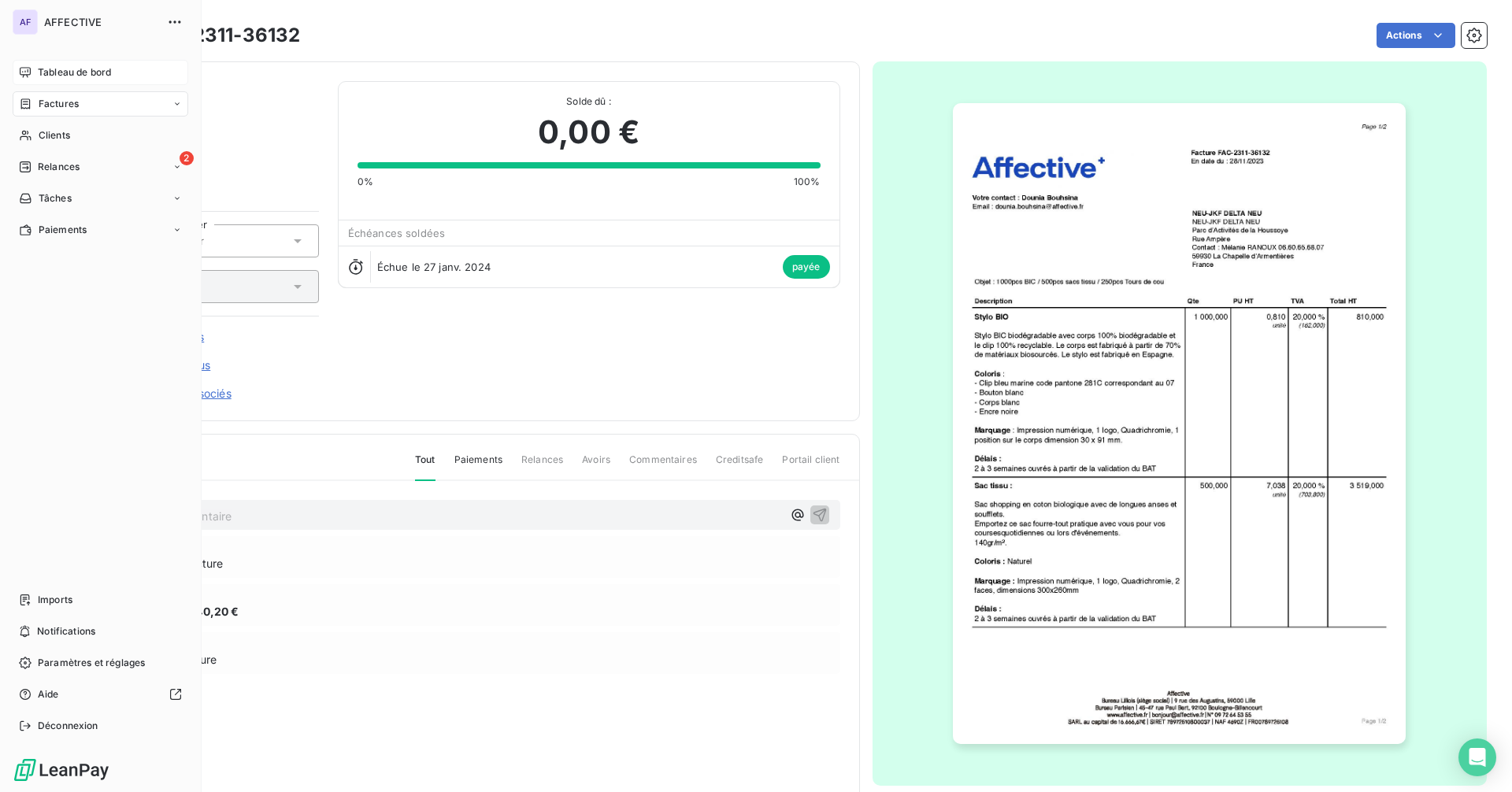
click at [23, 74] on icon at bounding box center [25, 72] width 12 height 12
